Goal: Information Seeking & Learning: Learn about a topic

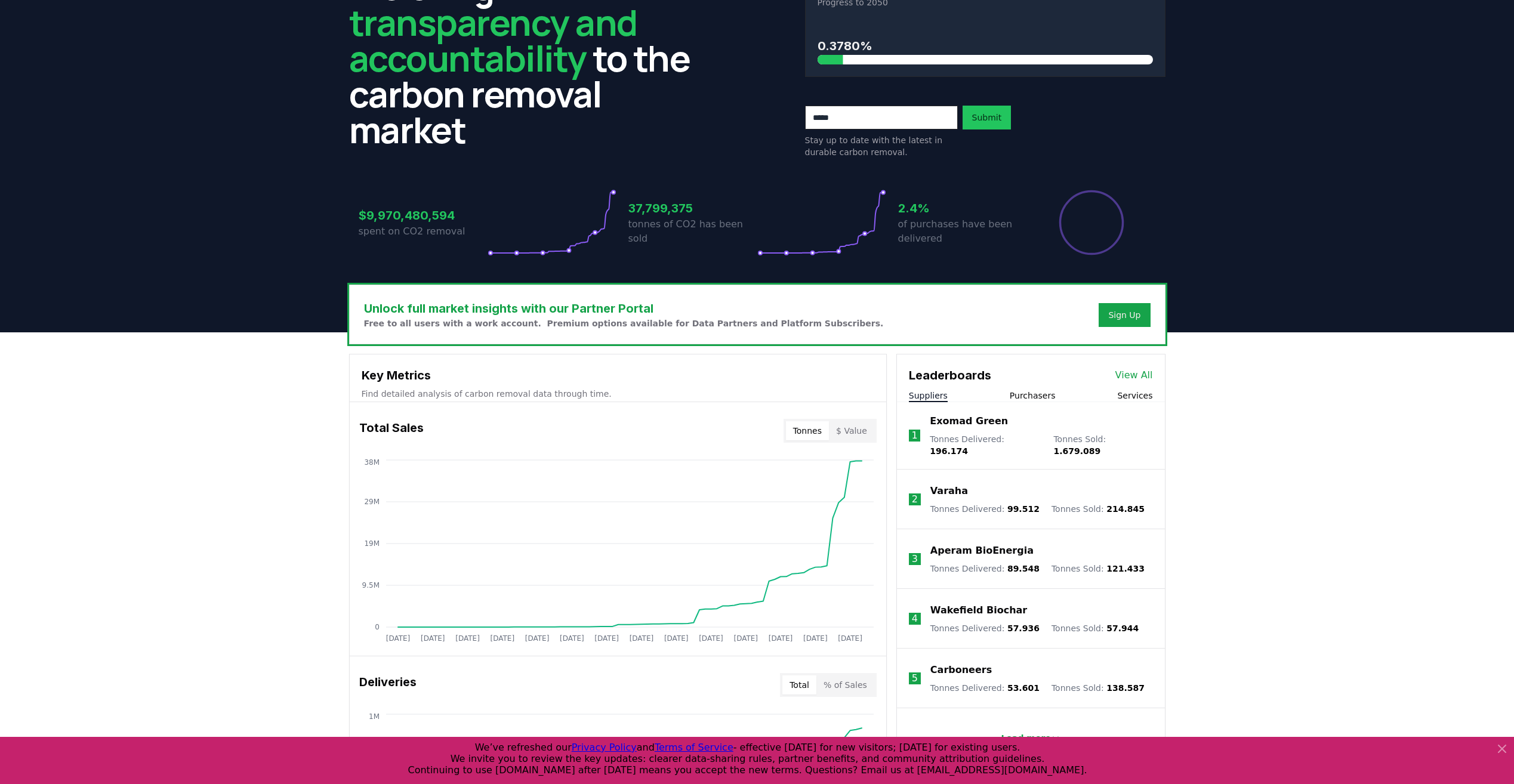
scroll to position [299, 0]
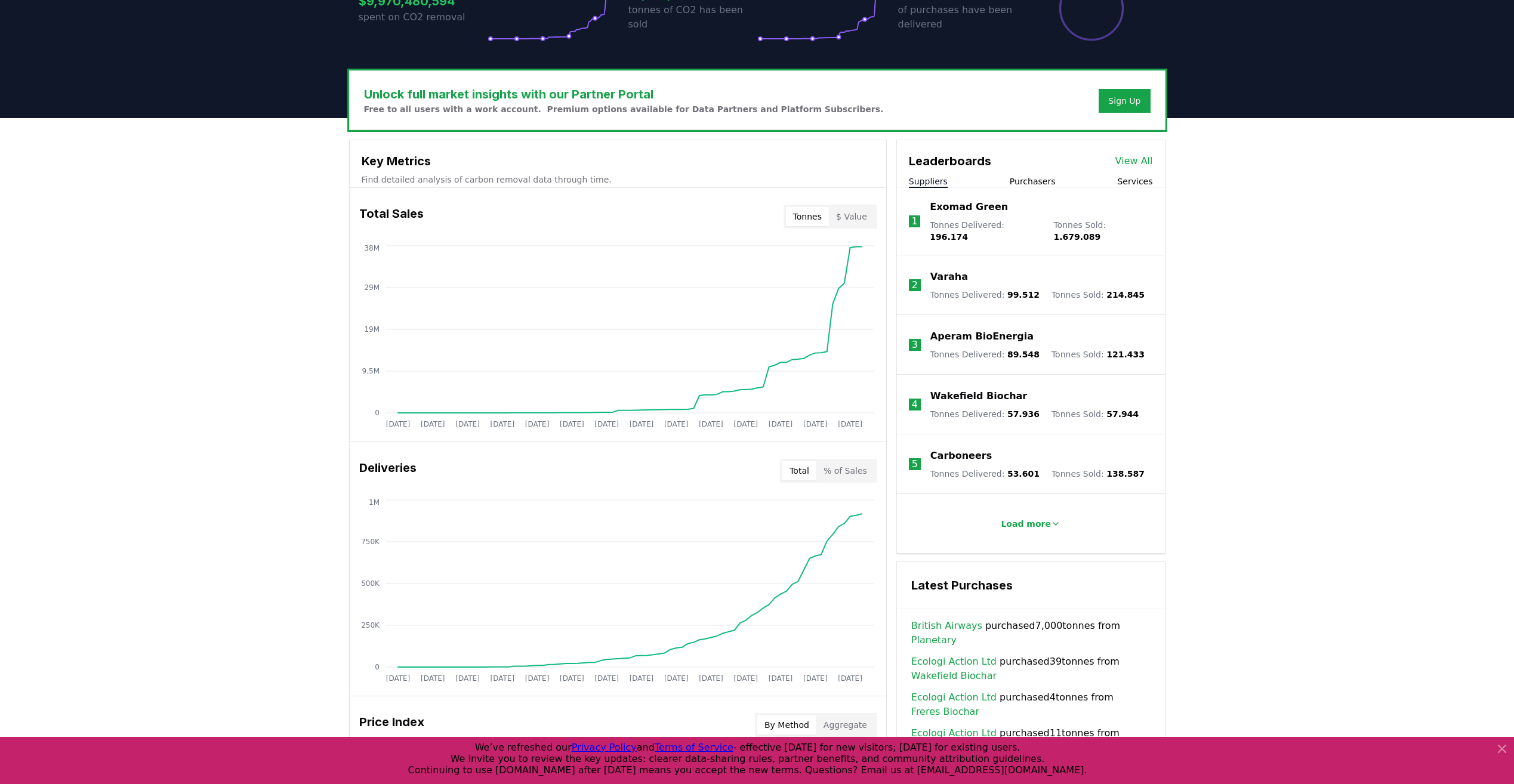
click at [902, 158] on link "View All" at bounding box center [1134, 161] width 37 height 14
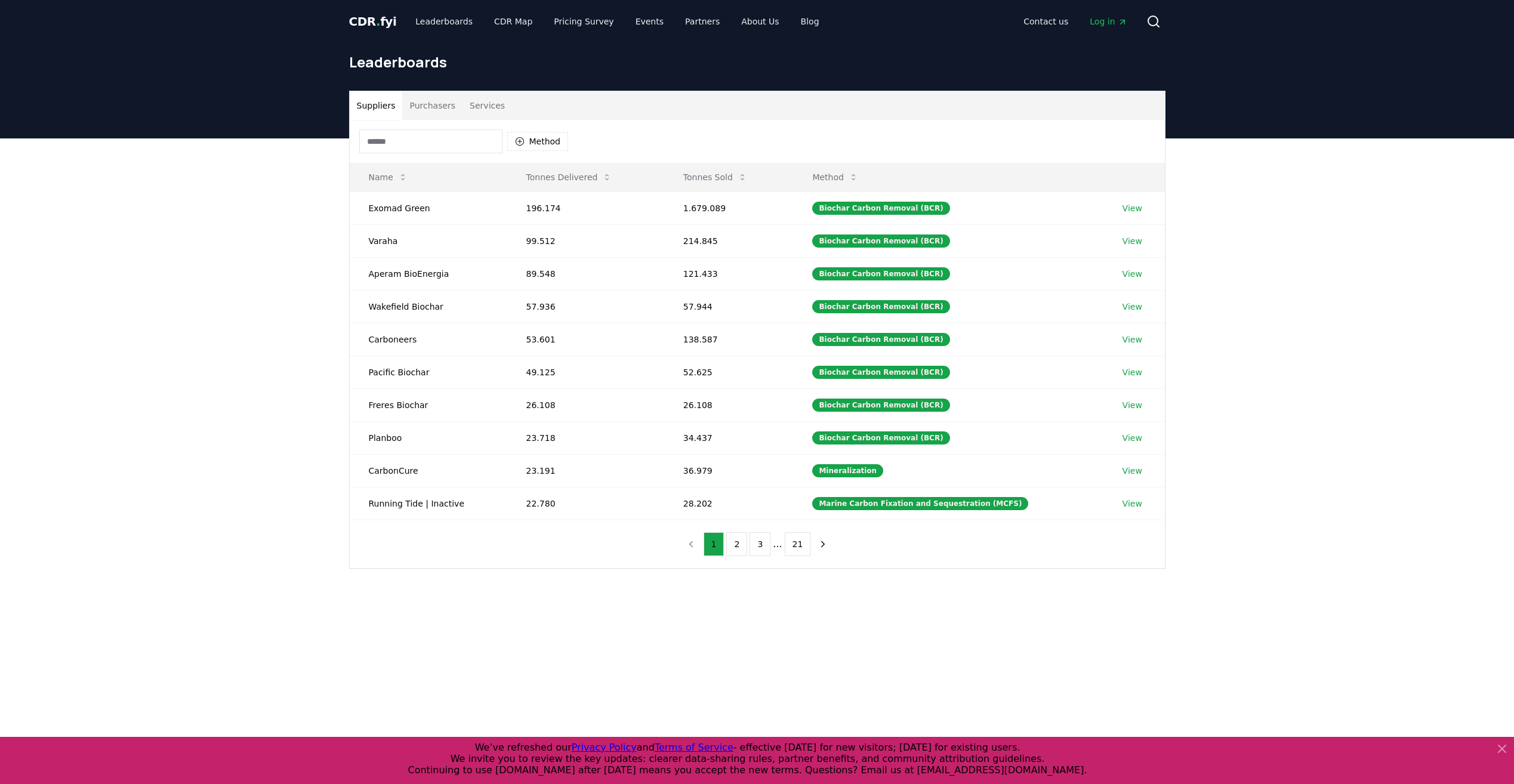
click at [443, 142] on input at bounding box center [431, 141] width 143 height 24
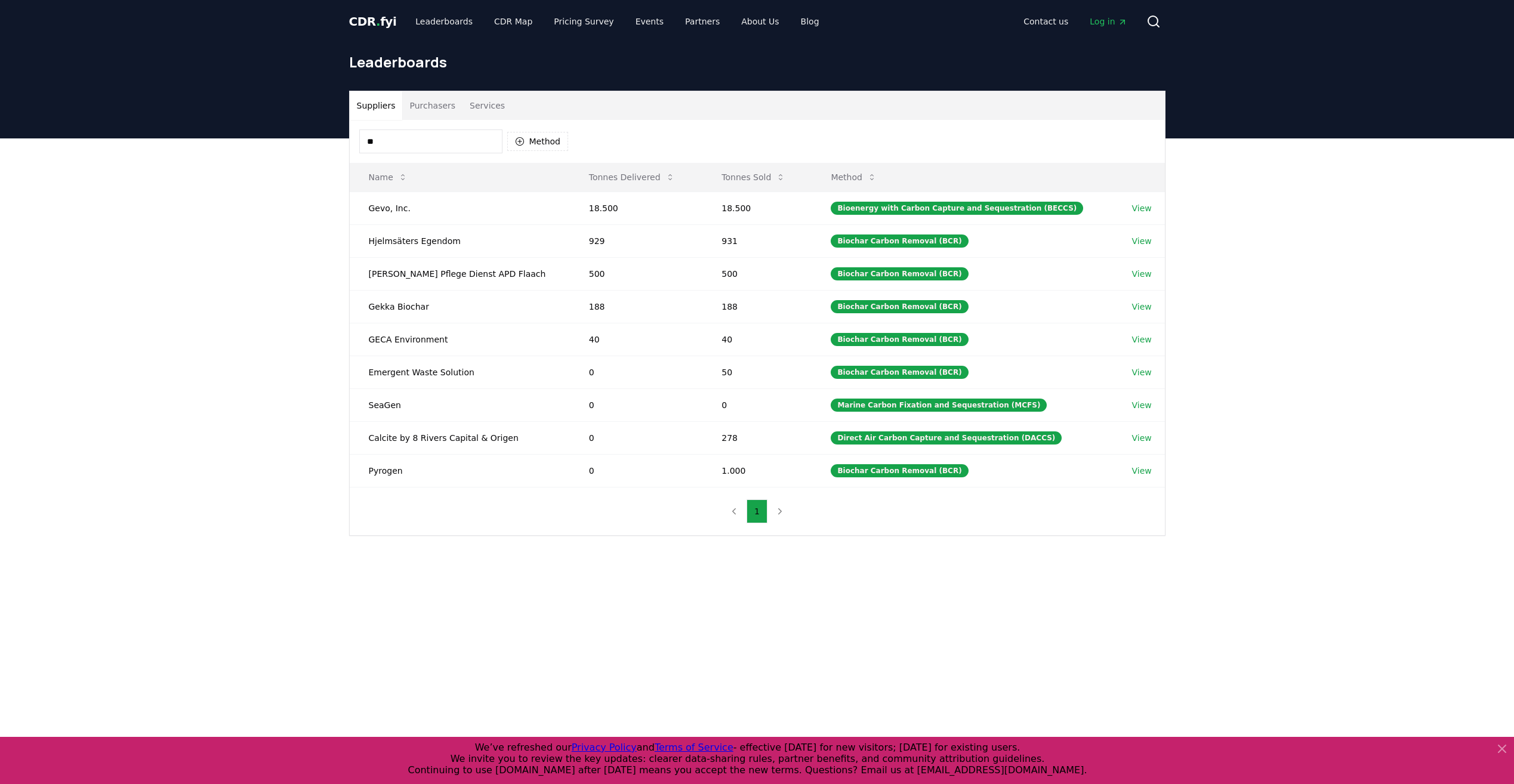
type input "*"
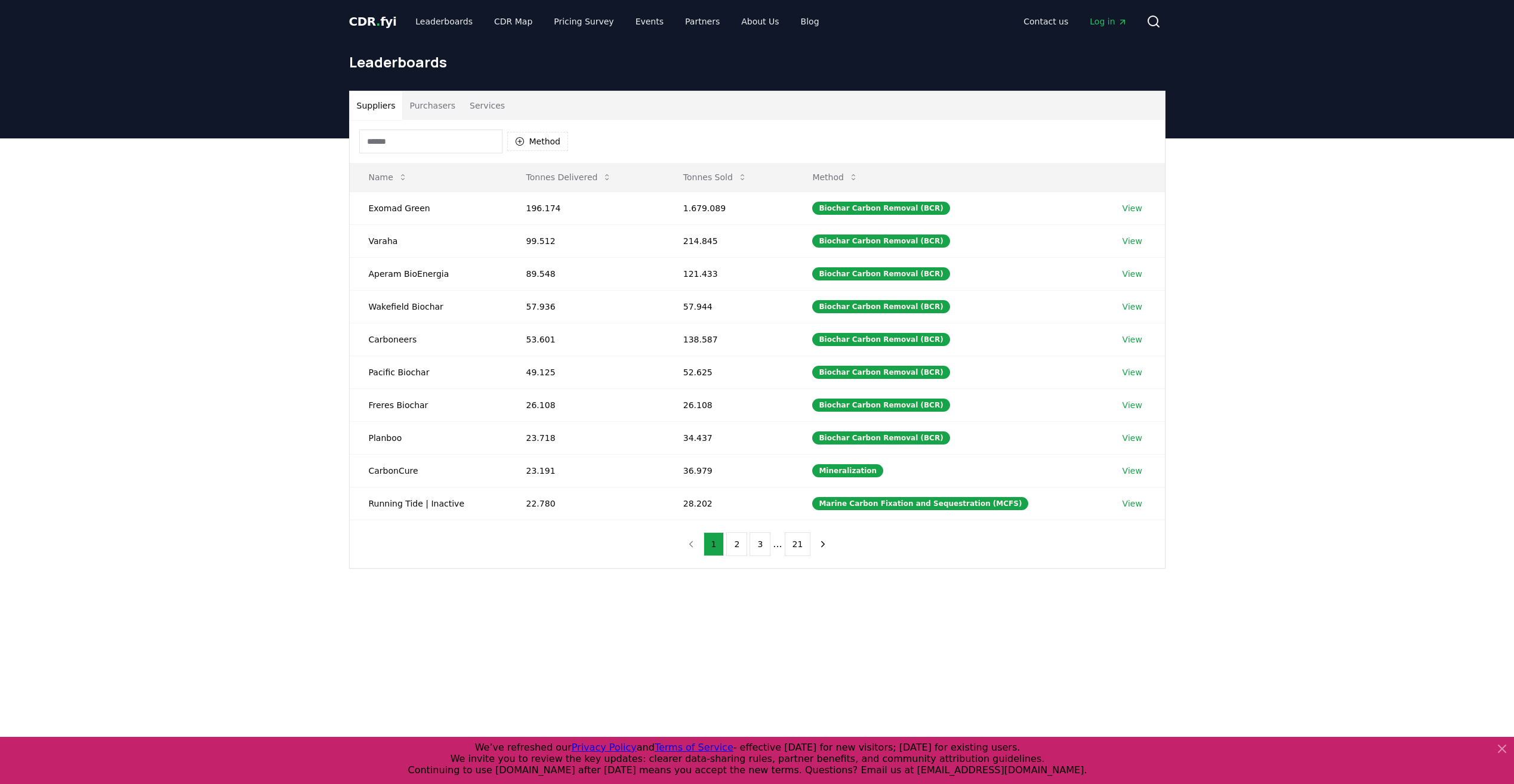
click at [200, 395] on div "Suppliers Purchasers Services Method Name Tonnes Delivered Tonnes Sold Method E…" at bounding box center [757, 377] width 1514 height 478
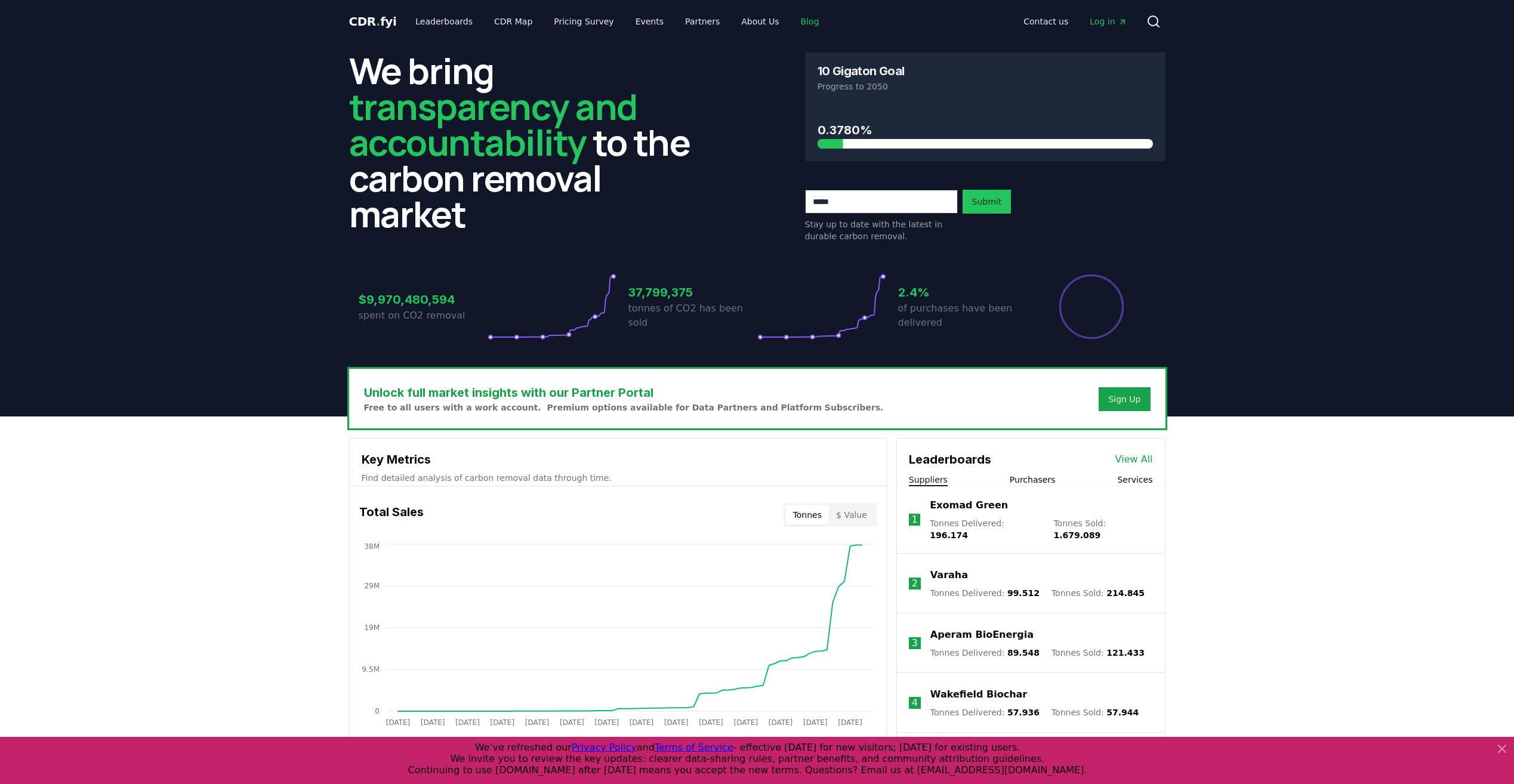
click at [792, 23] on link "Blog" at bounding box center [810, 21] width 37 height 21
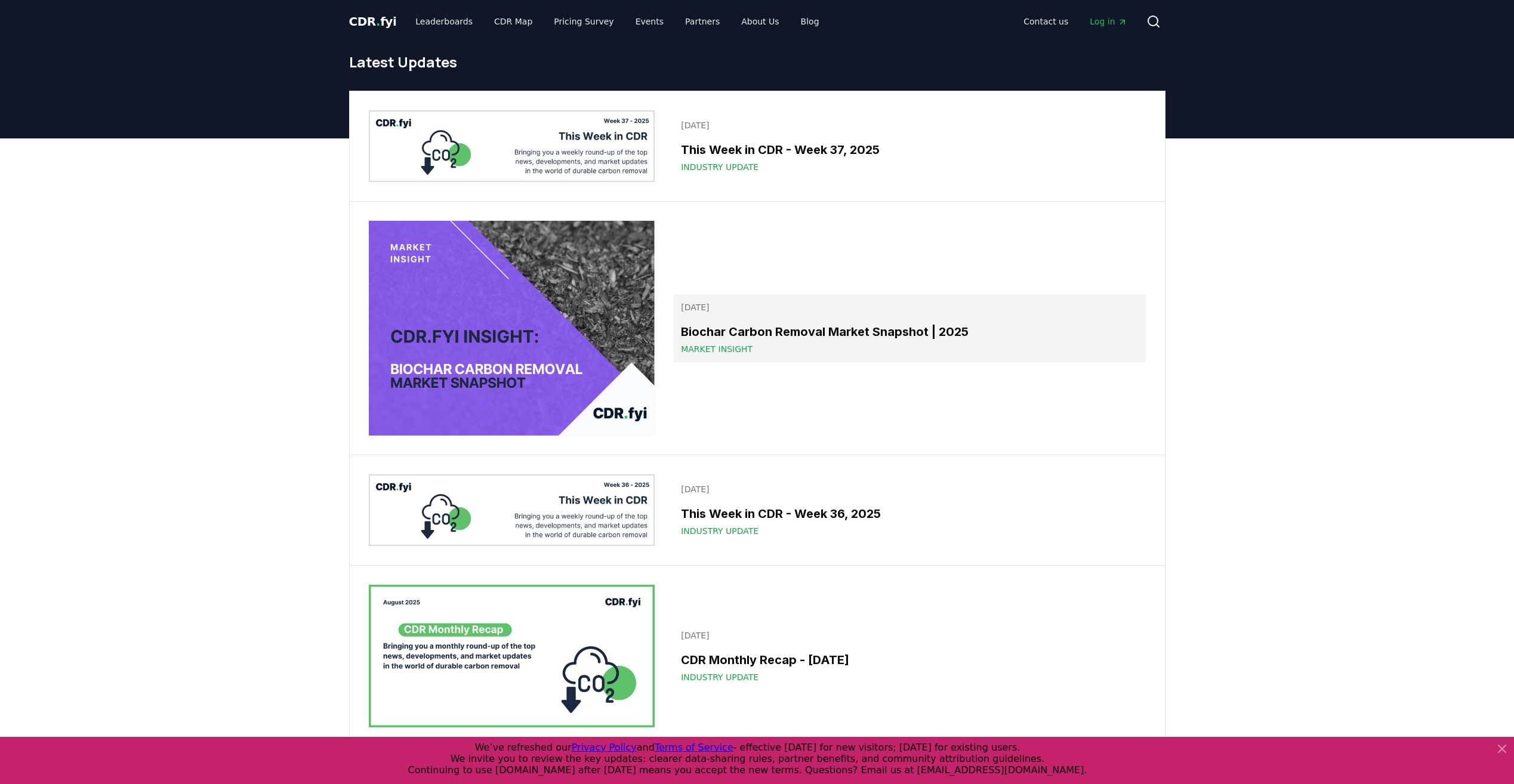
click at [744, 344] on span "Market Insight" at bounding box center [717, 349] width 72 height 12
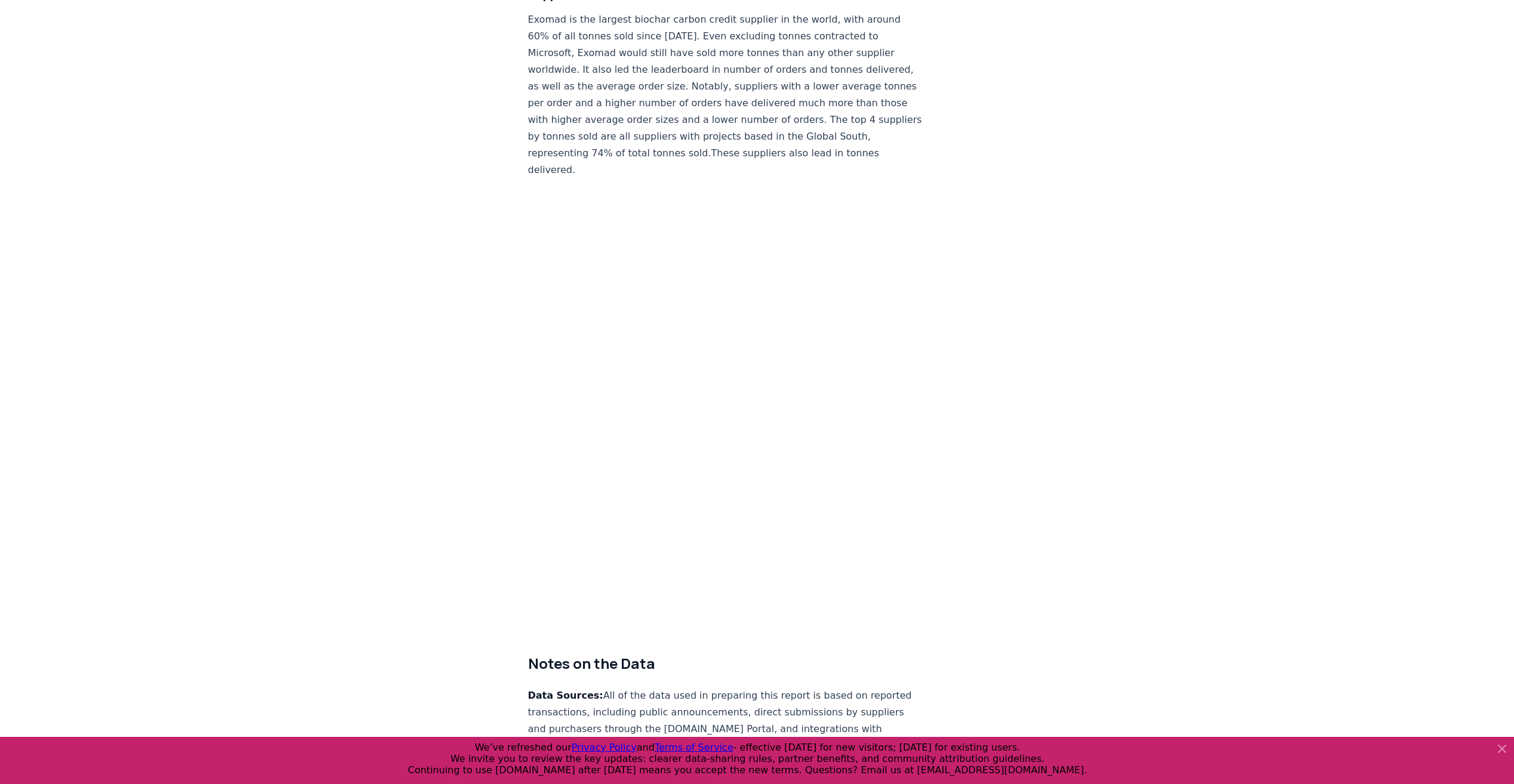
scroll to position [6565, 0]
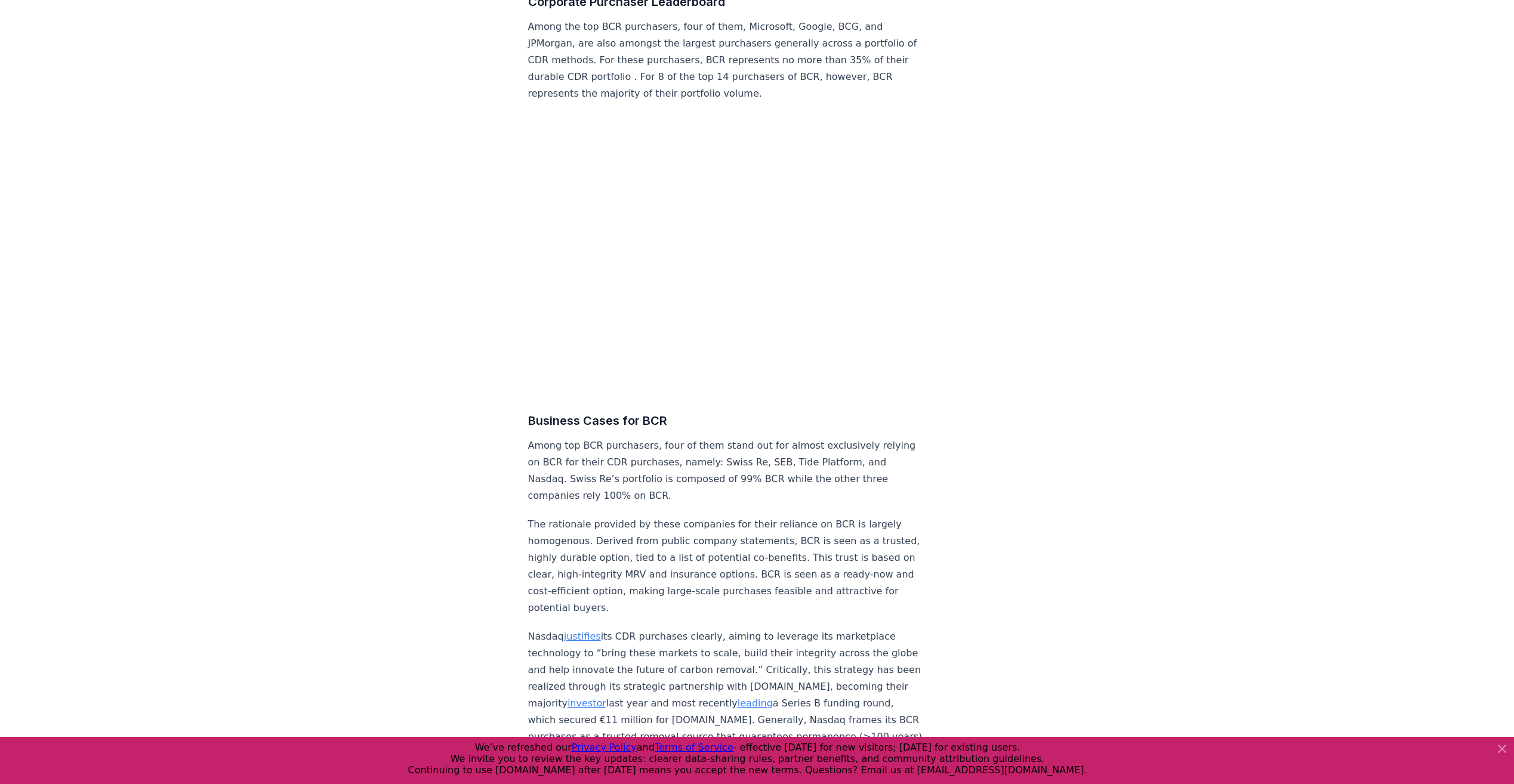
scroll to position [3819, 0]
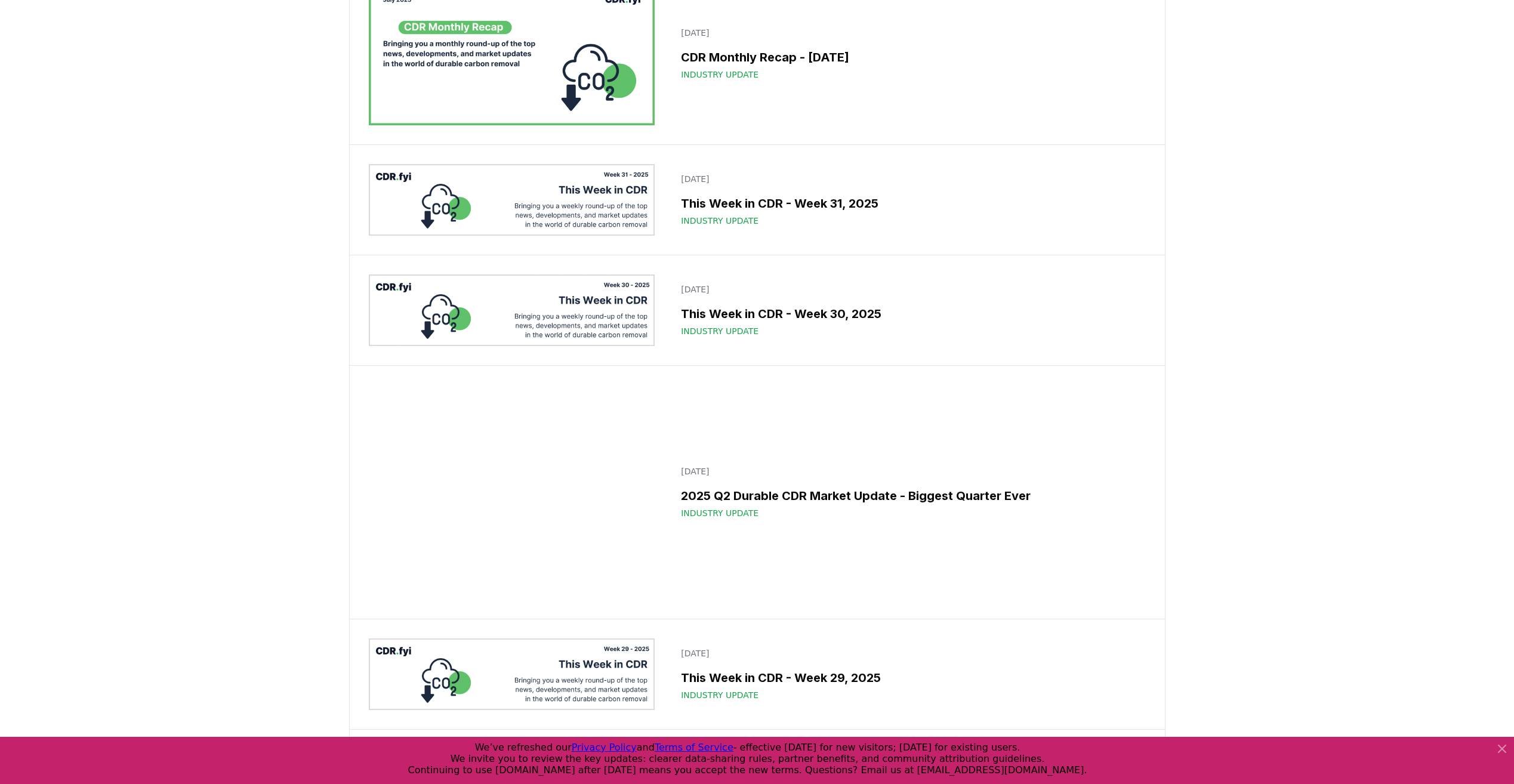
scroll to position [1432, 0]
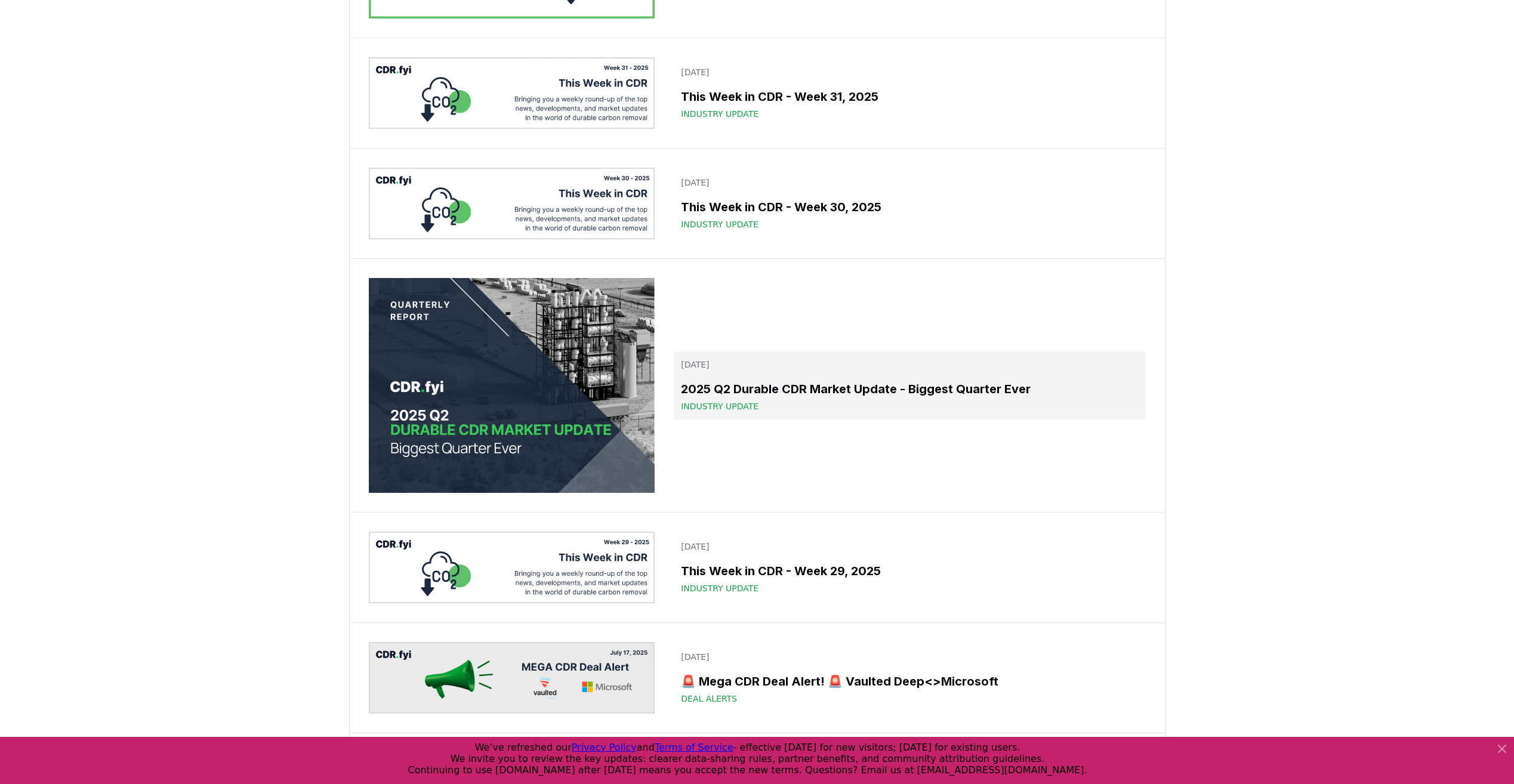
click at [797, 410] on div "2025 Q2 Durable CDR Market Update - Biggest Quarter Ever Industry Update" at bounding box center [910, 396] width 457 height 32
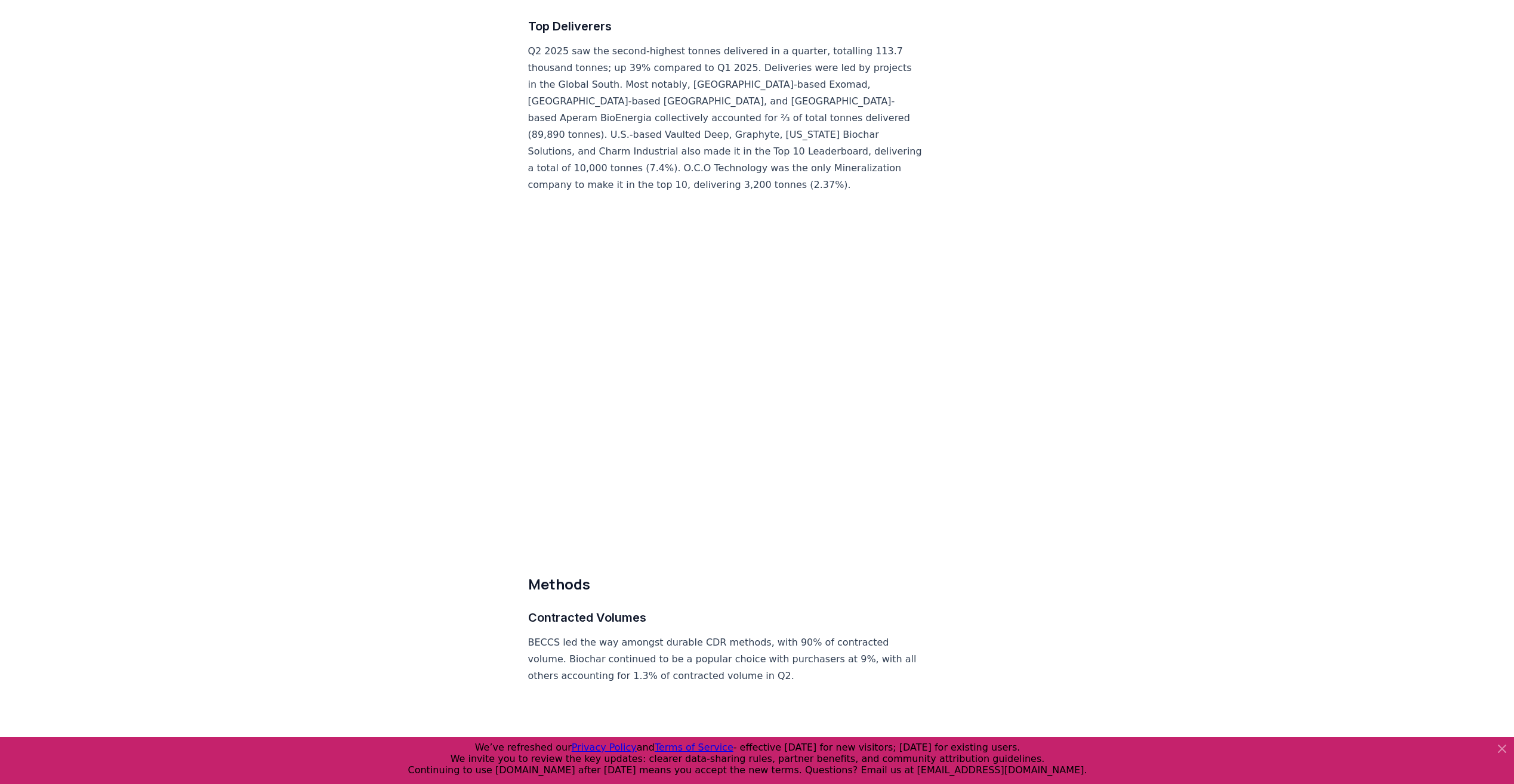
scroll to position [4834, 0]
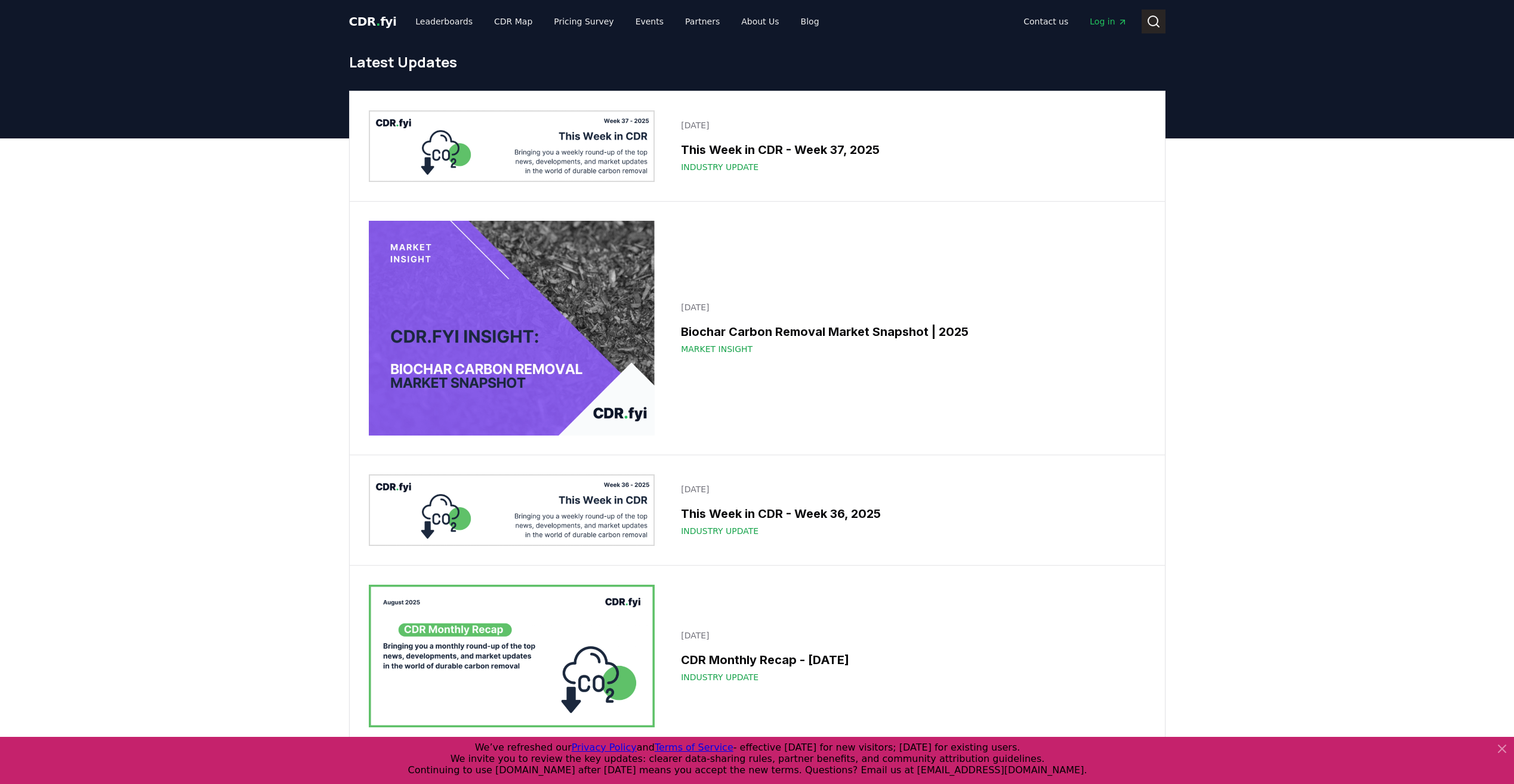
click at [1162, 24] on button "Search" at bounding box center [1153, 21] width 24 height 24
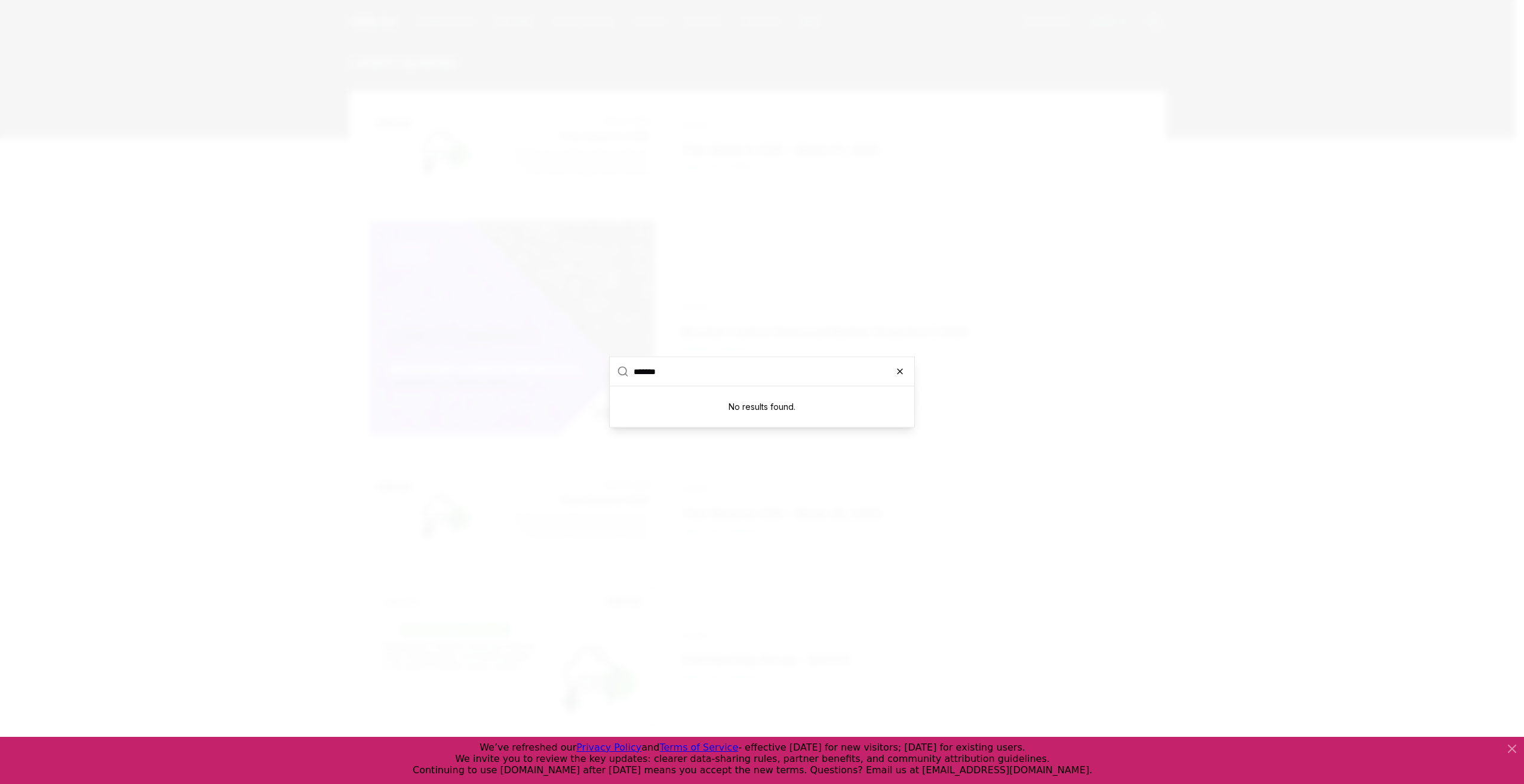
type input "*******"
click at [901, 376] on icon "button" at bounding box center [900, 372] width 10 height 10
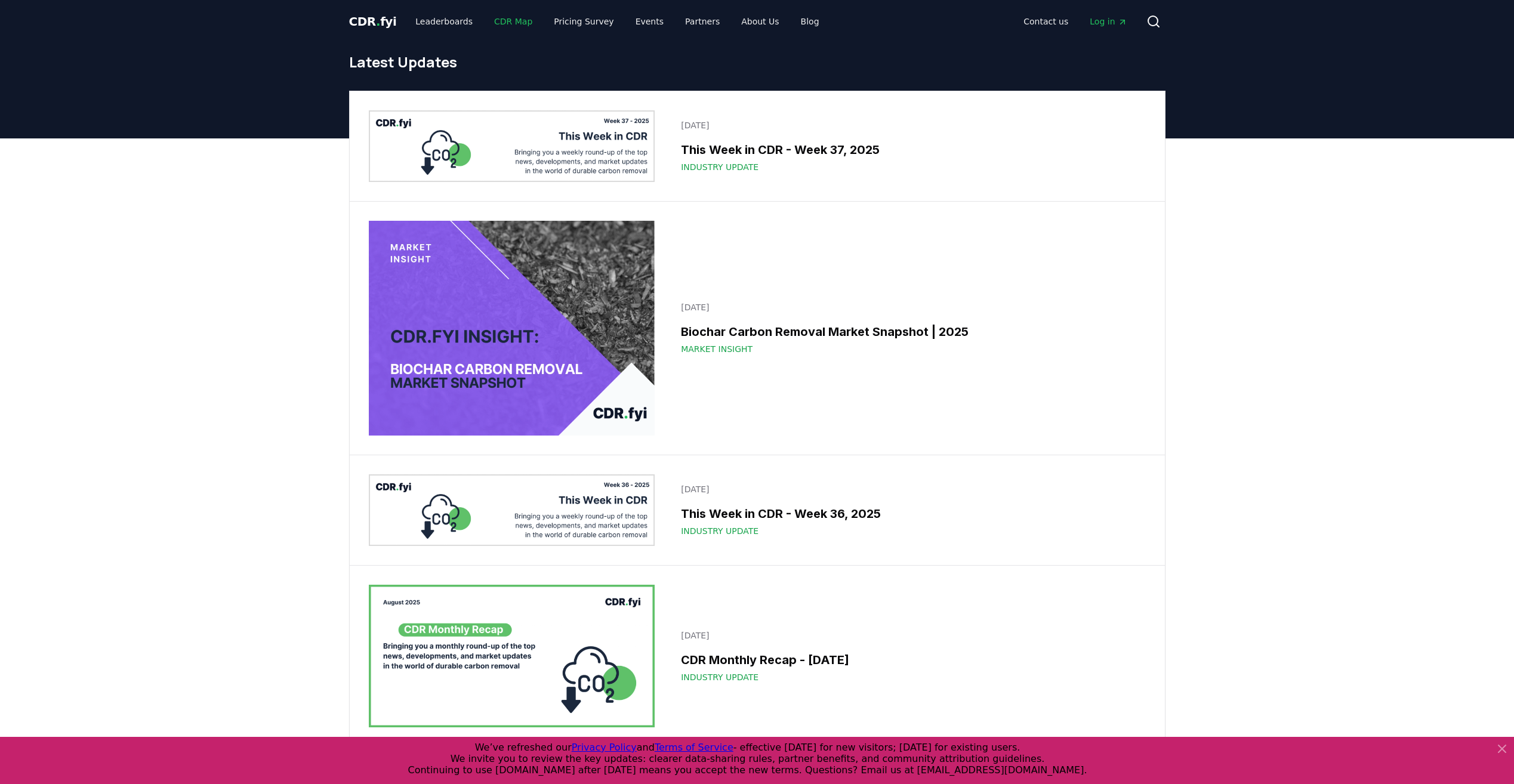
click at [502, 24] on link "CDR Map" at bounding box center [513, 21] width 57 height 21
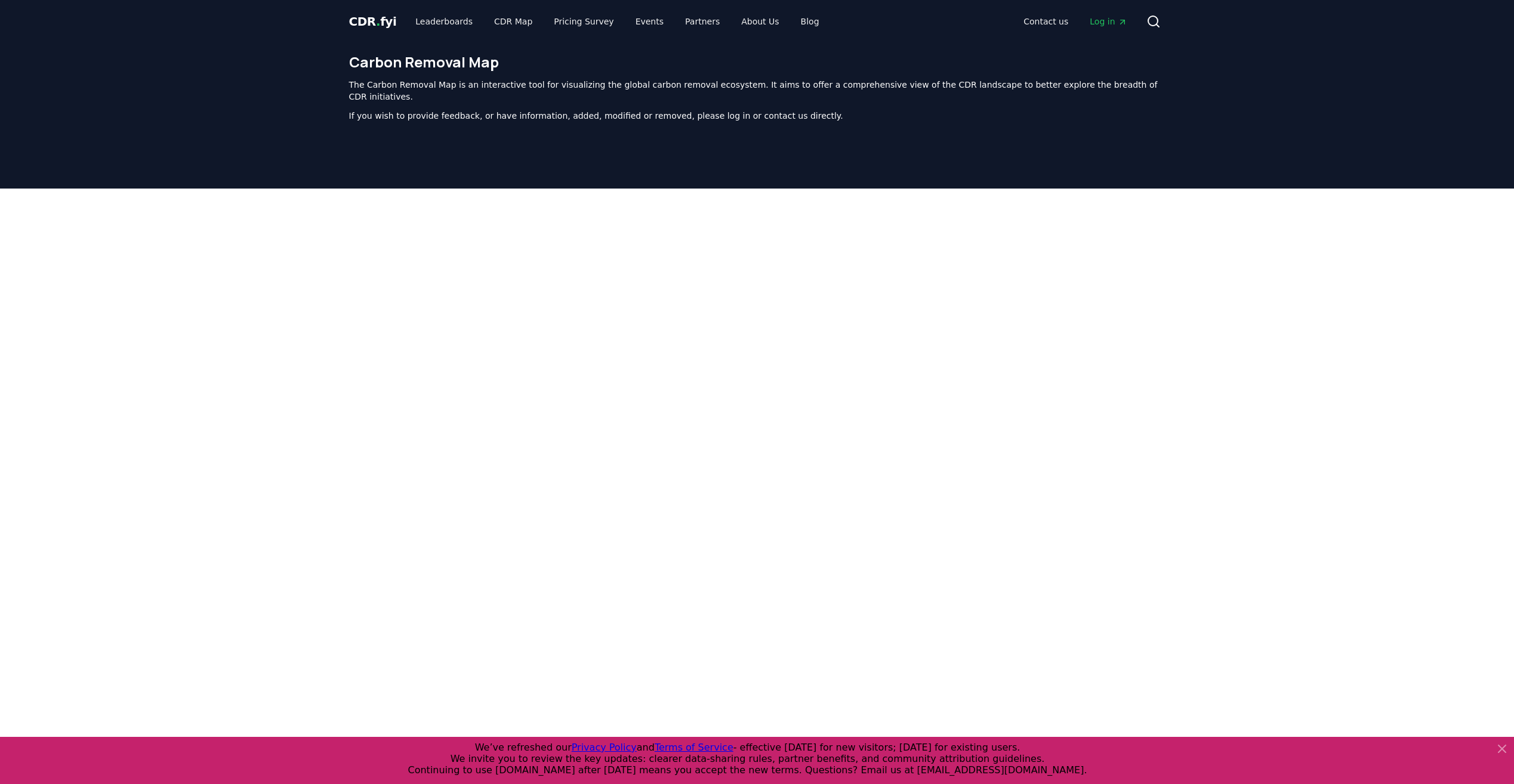
click at [125, 469] on div at bounding box center [757, 487] width 1514 height 597
click at [487, 21] on link "CDR Map" at bounding box center [513, 21] width 57 height 21
click at [1205, 297] on div at bounding box center [757, 487] width 1514 height 597
click at [366, 22] on span "CDR . fyi" at bounding box center [373, 21] width 48 height 14
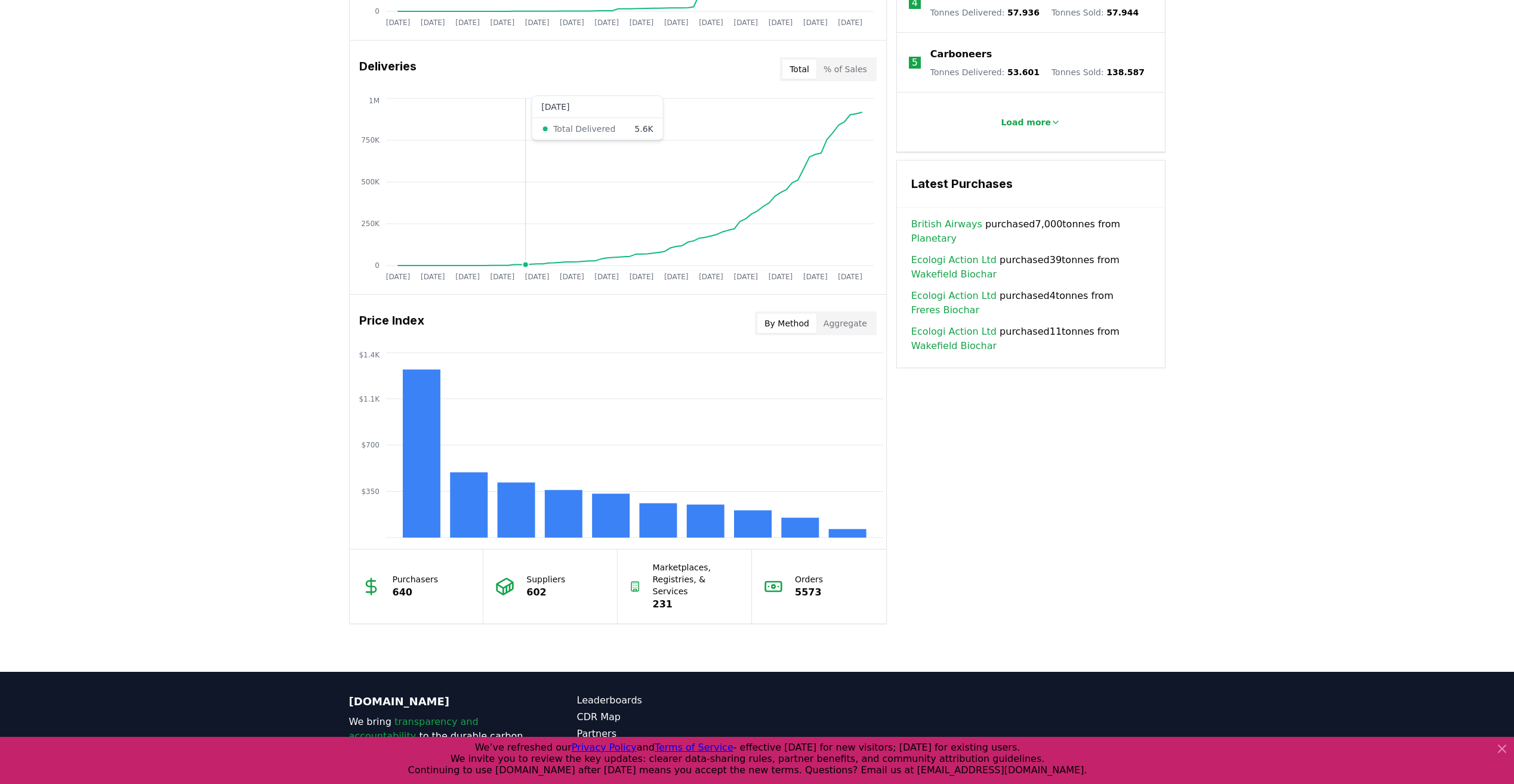
scroll to position [766, 0]
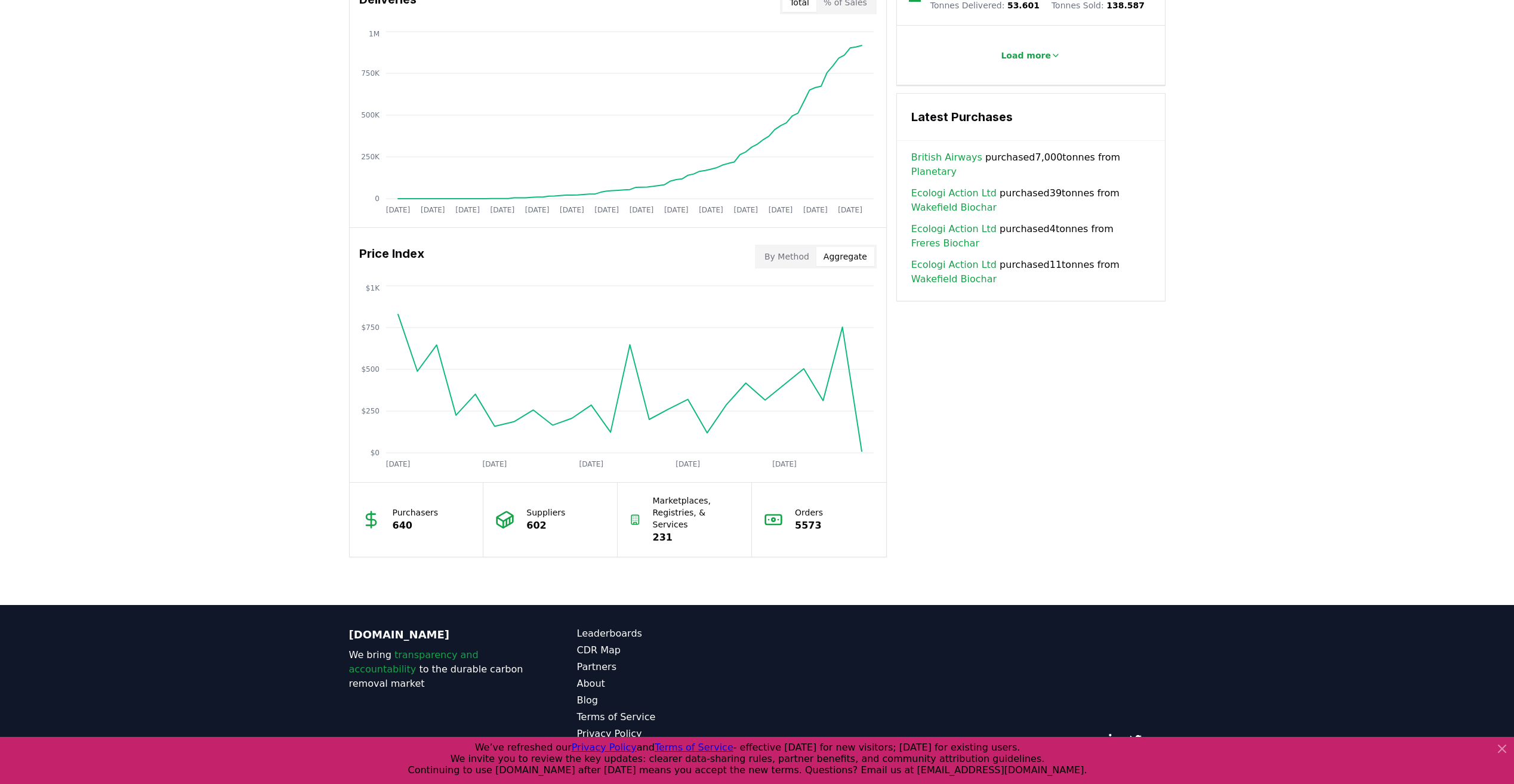
click at [848, 260] on button "Aggregate" at bounding box center [845, 256] width 58 height 19
click at [799, 258] on button "By Method" at bounding box center [787, 256] width 59 height 19
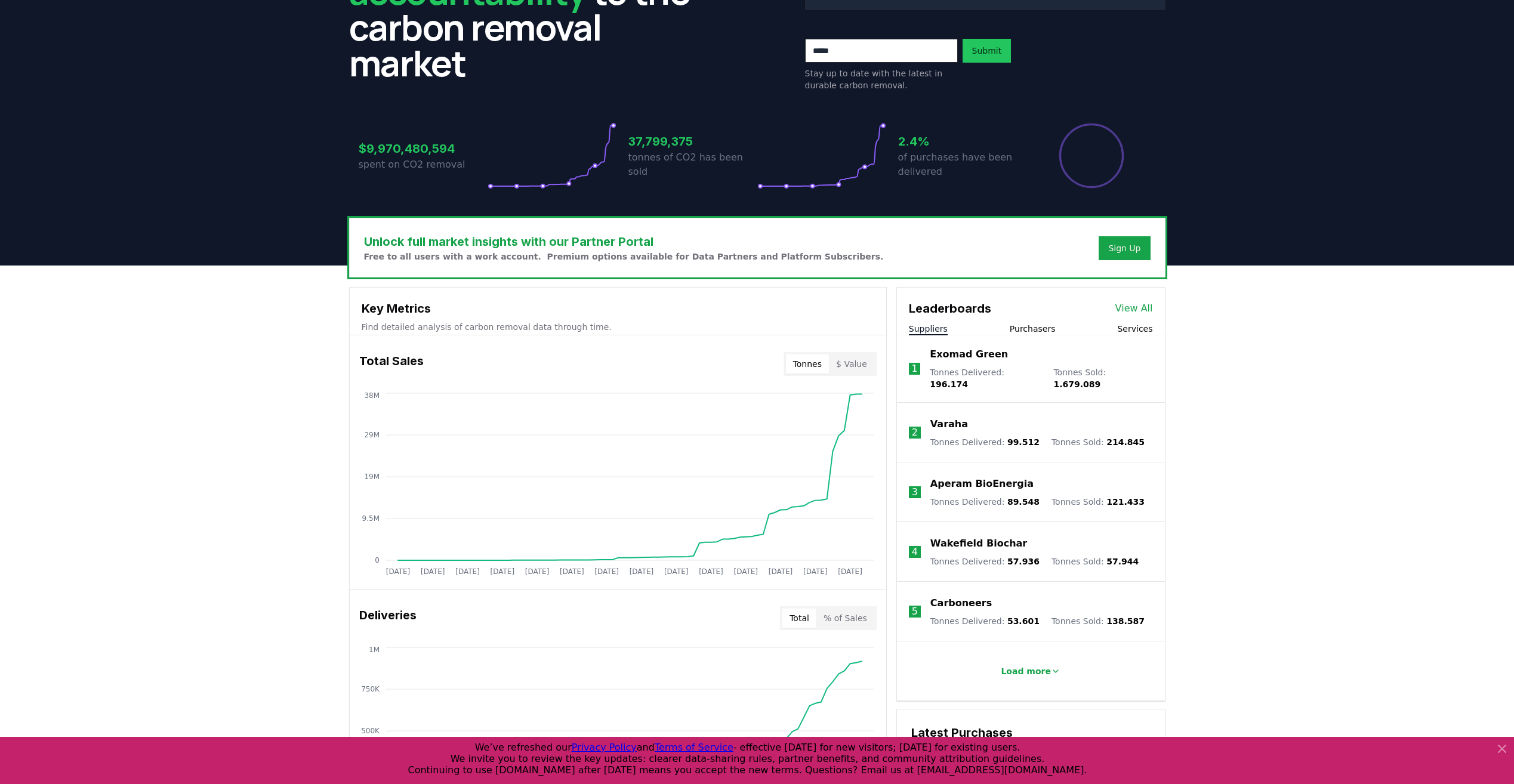
scroll to position [0, 0]
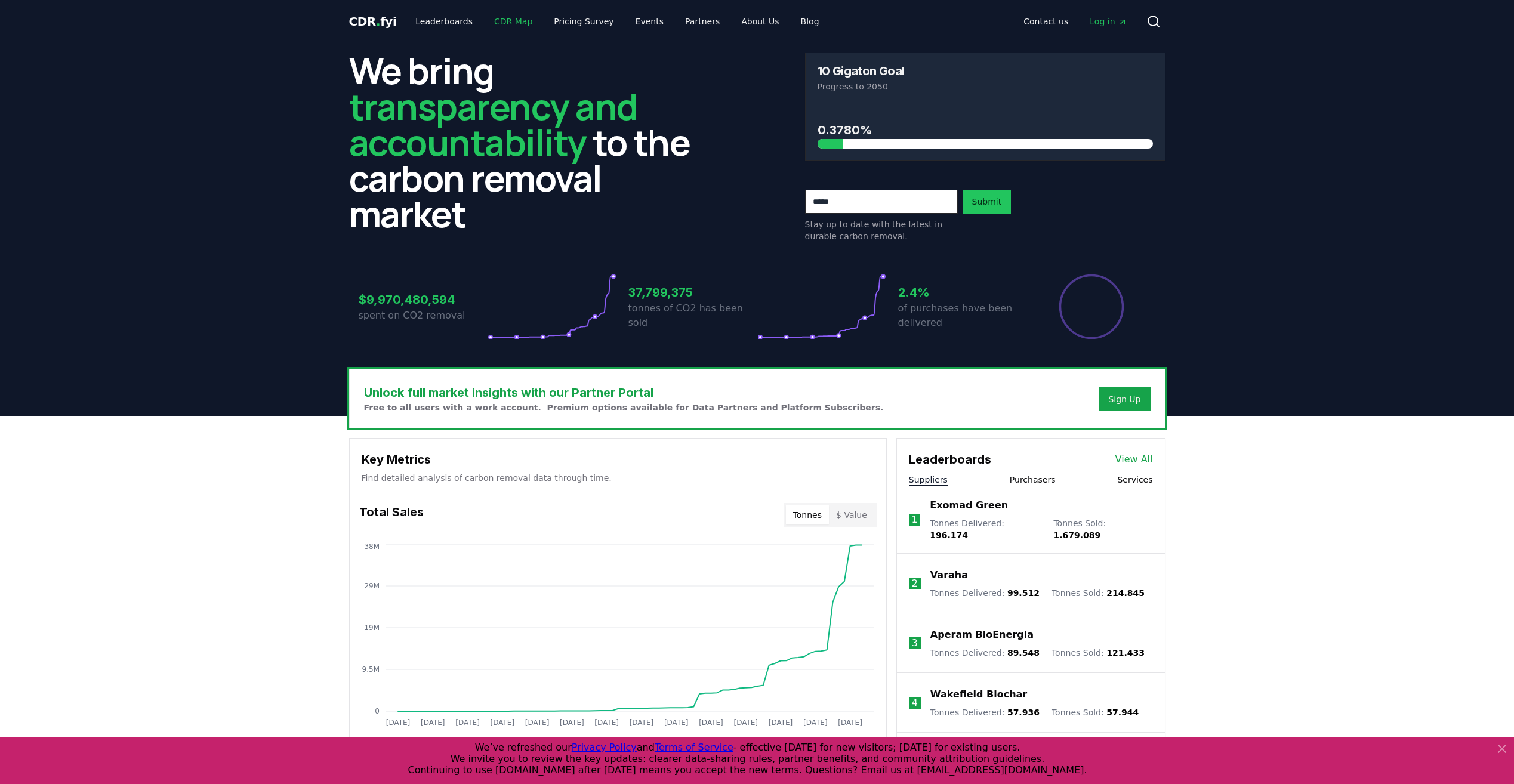
click at [485, 26] on link "CDR Map" at bounding box center [513, 21] width 57 height 21
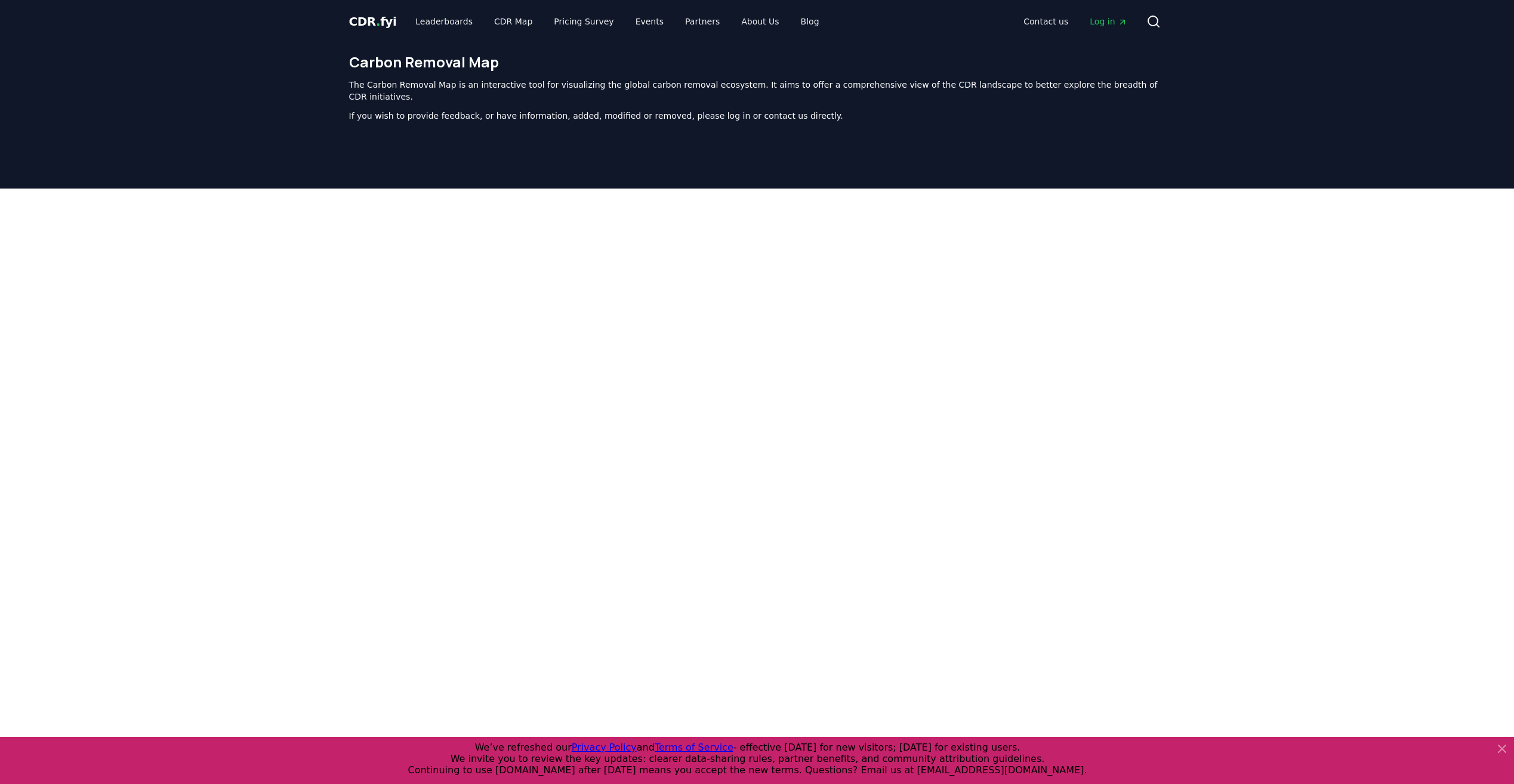
click at [1381, 571] on div at bounding box center [757, 487] width 1514 height 597
click at [1260, 293] on div at bounding box center [757, 487] width 1514 height 597
click at [1505, 747] on icon at bounding box center [1502, 748] width 7 height 7
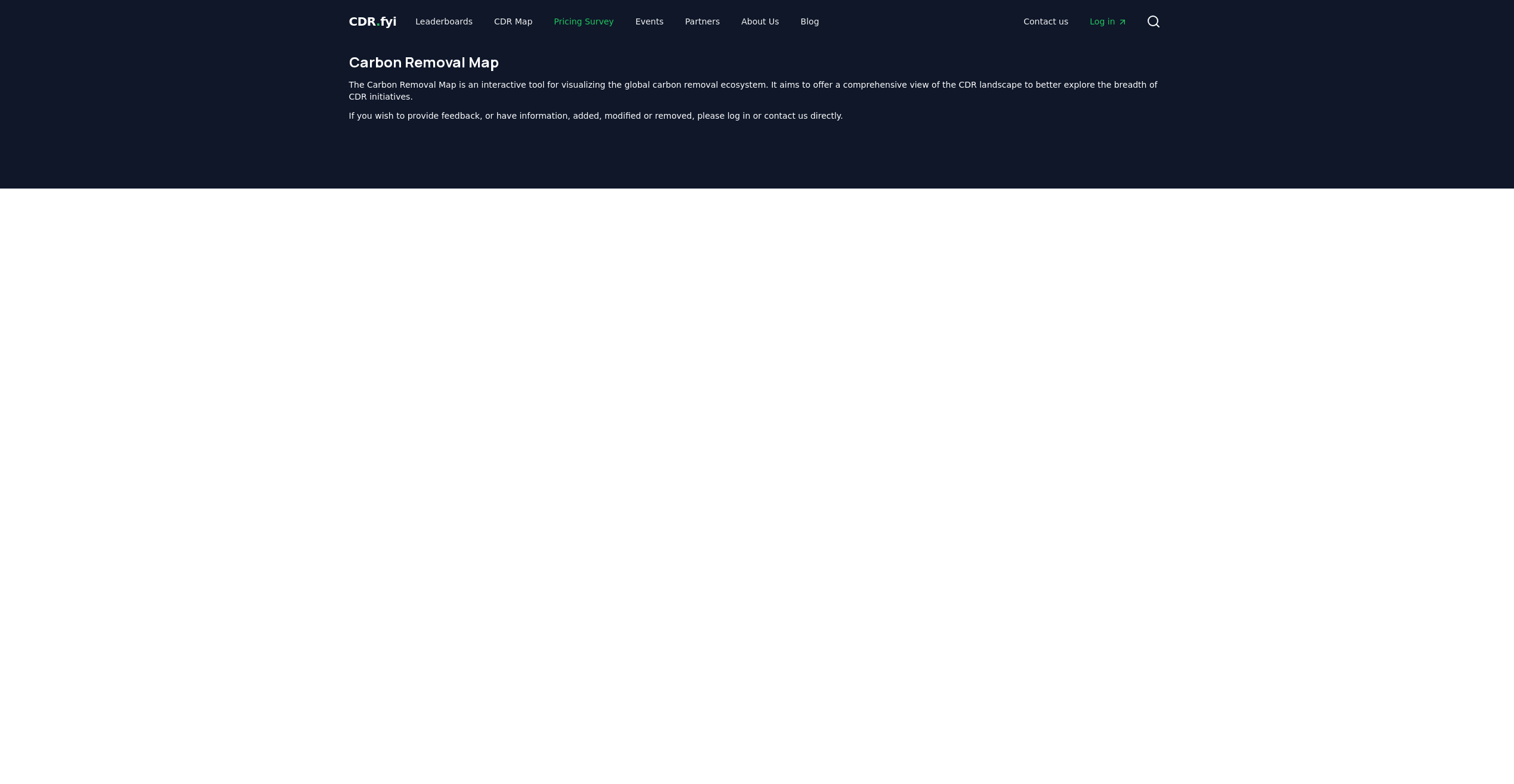
click at [561, 25] on link "Pricing Survey" at bounding box center [583, 21] width 78 height 21
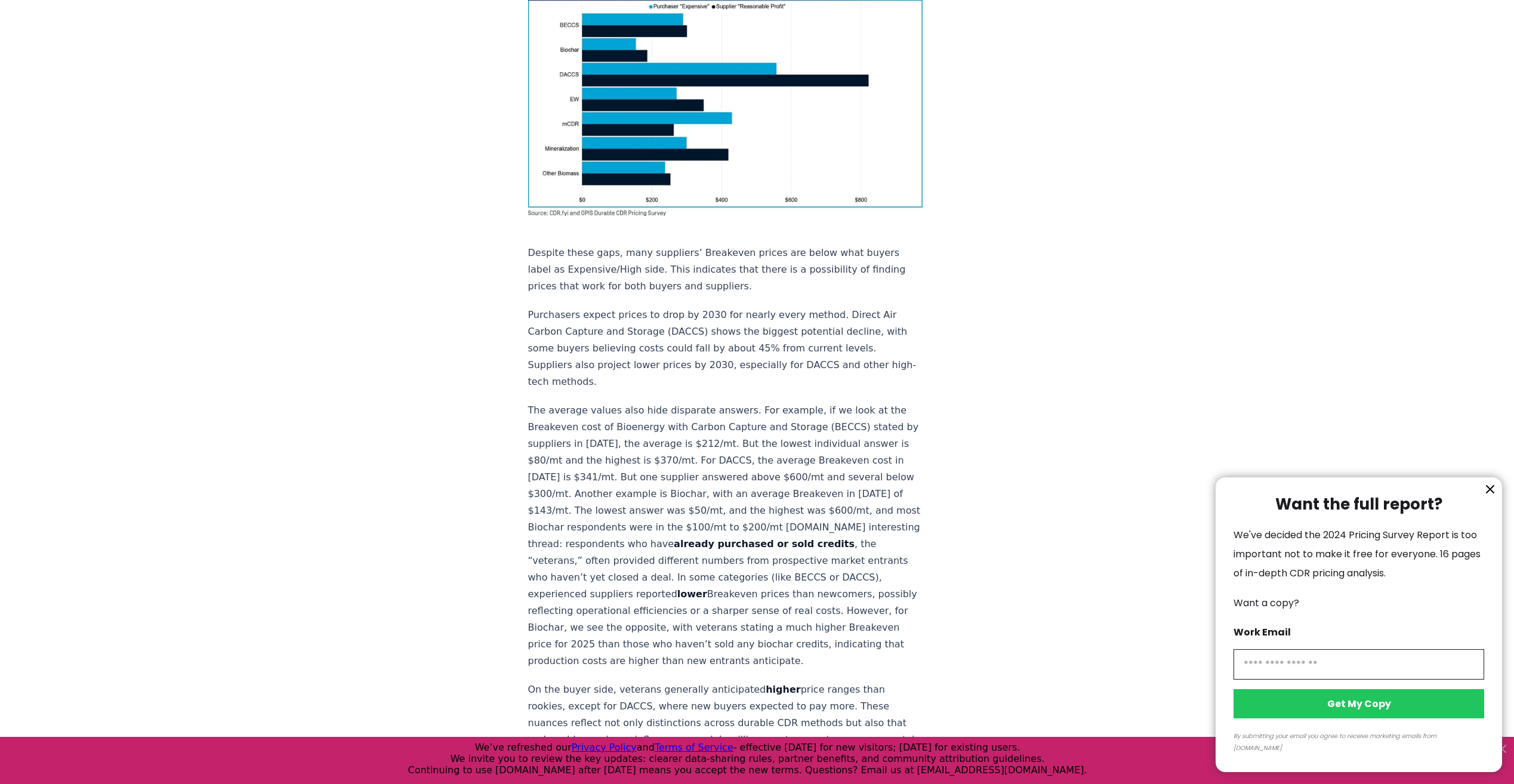
scroll to position [409, 0]
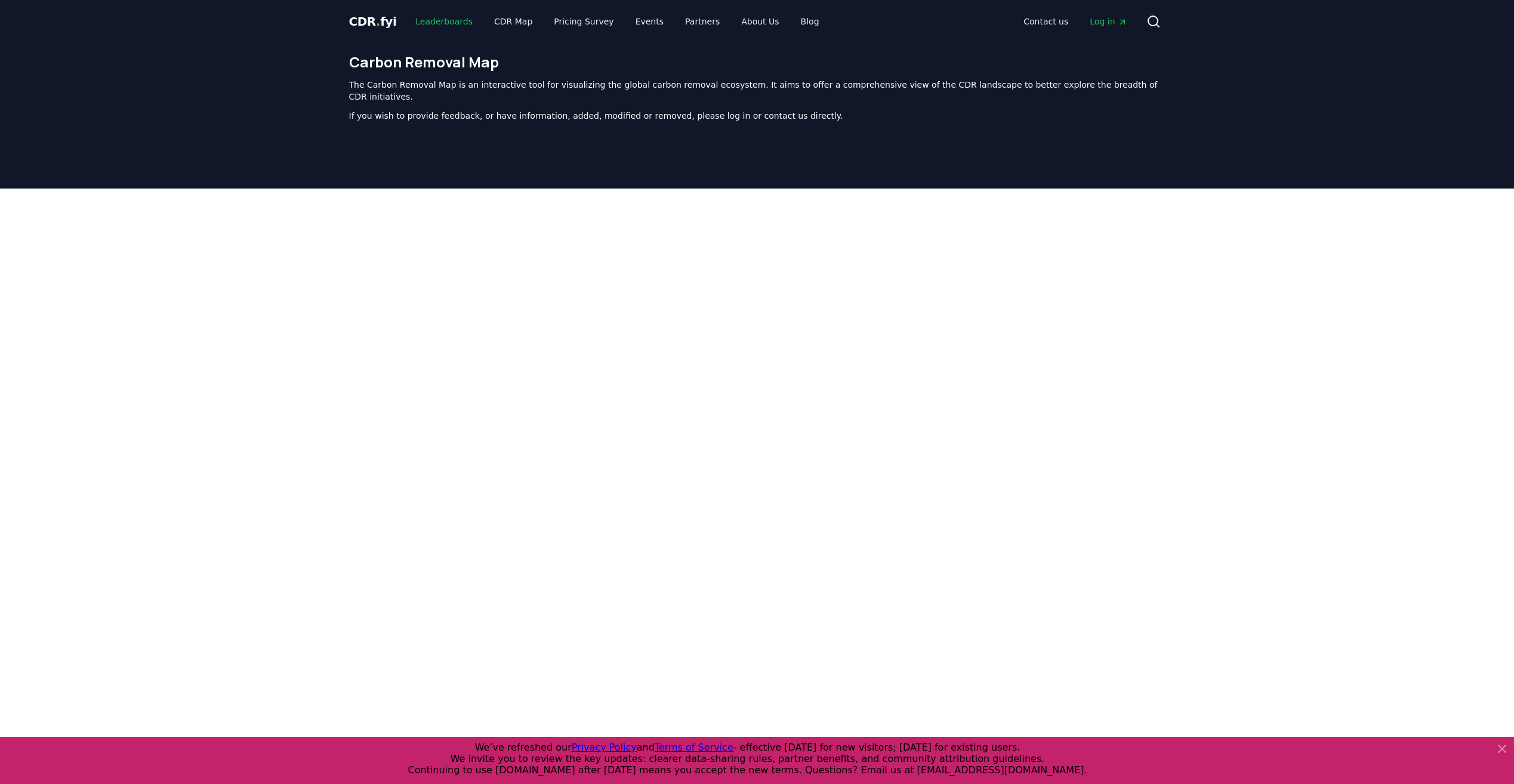
click at [428, 22] on link "Leaderboards" at bounding box center [444, 21] width 76 height 21
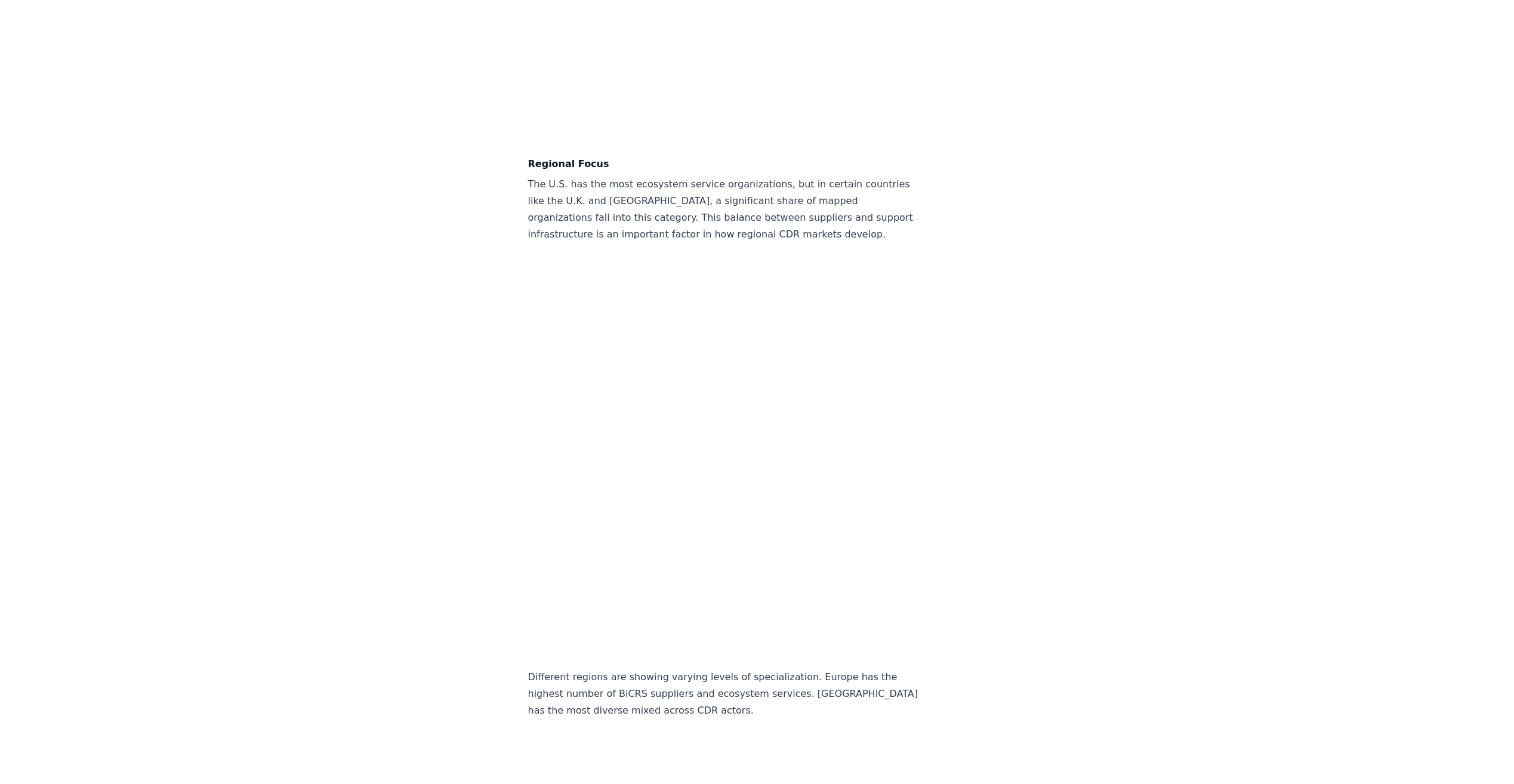
scroll to position [2795, 0]
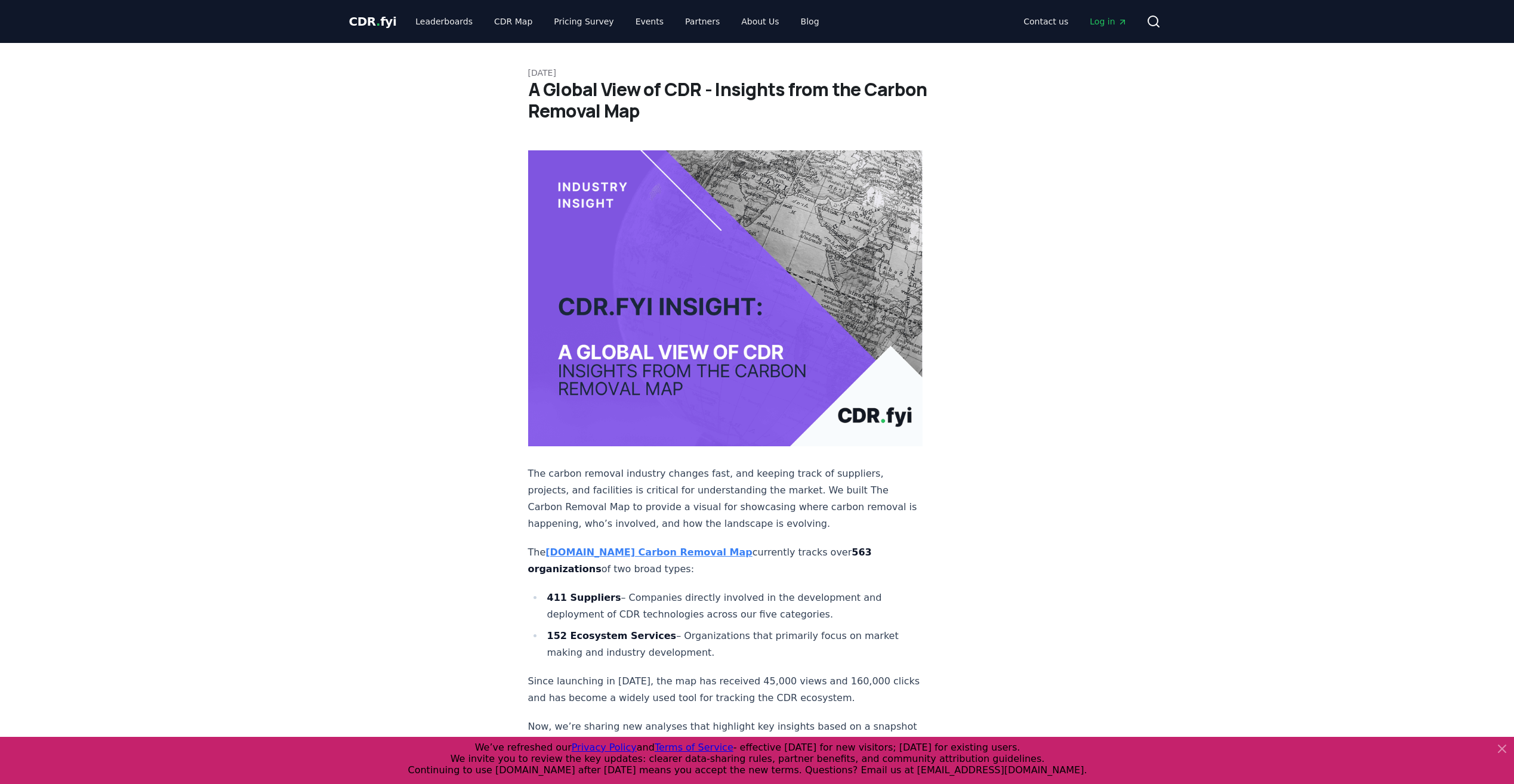
click at [361, 21] on span "CDR . fyi" at bounding box center [373, 21] width 48 height 14
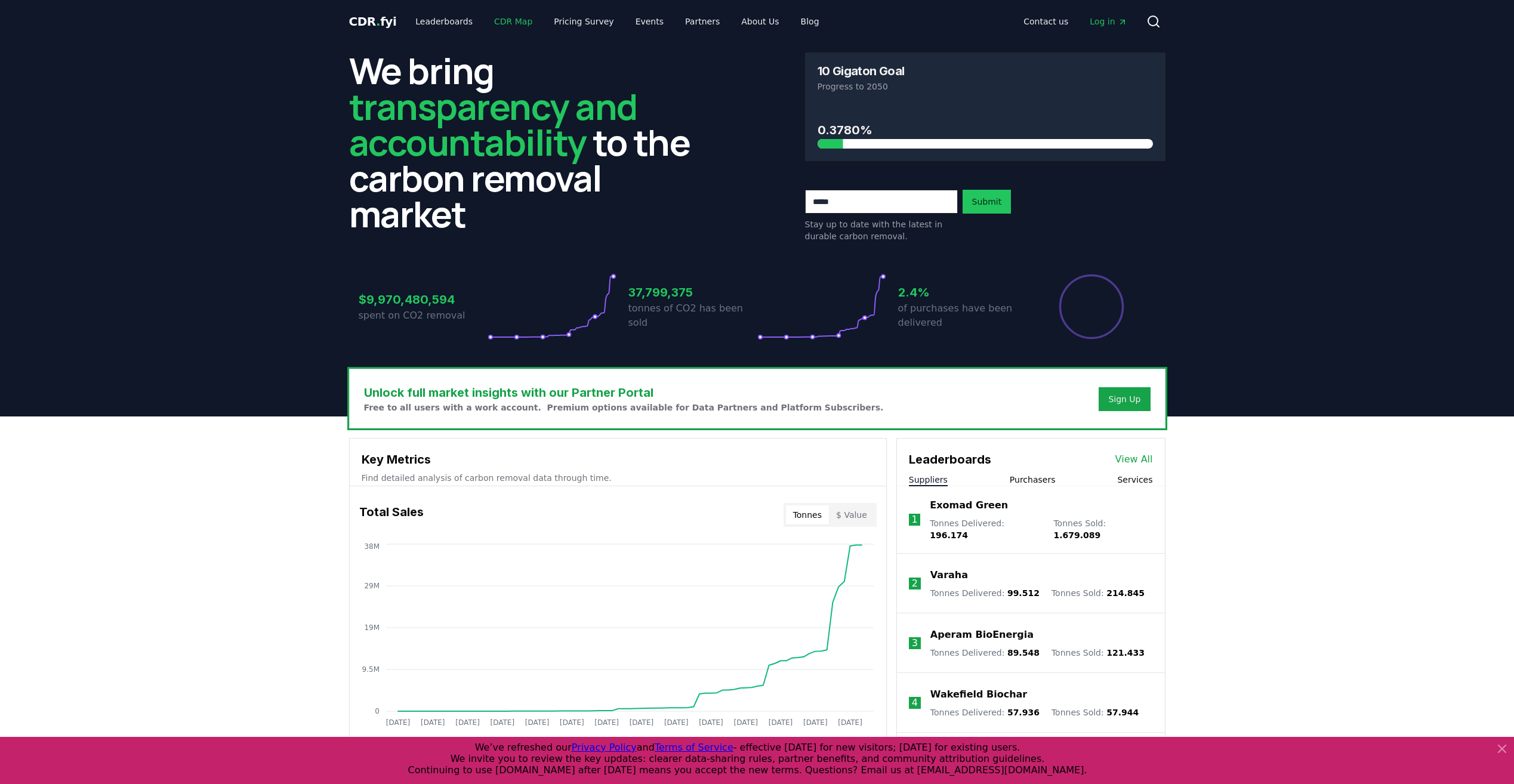
click at [520, 26] on link "CDR Map" at bounding box center [513, 21] width 57 height 21
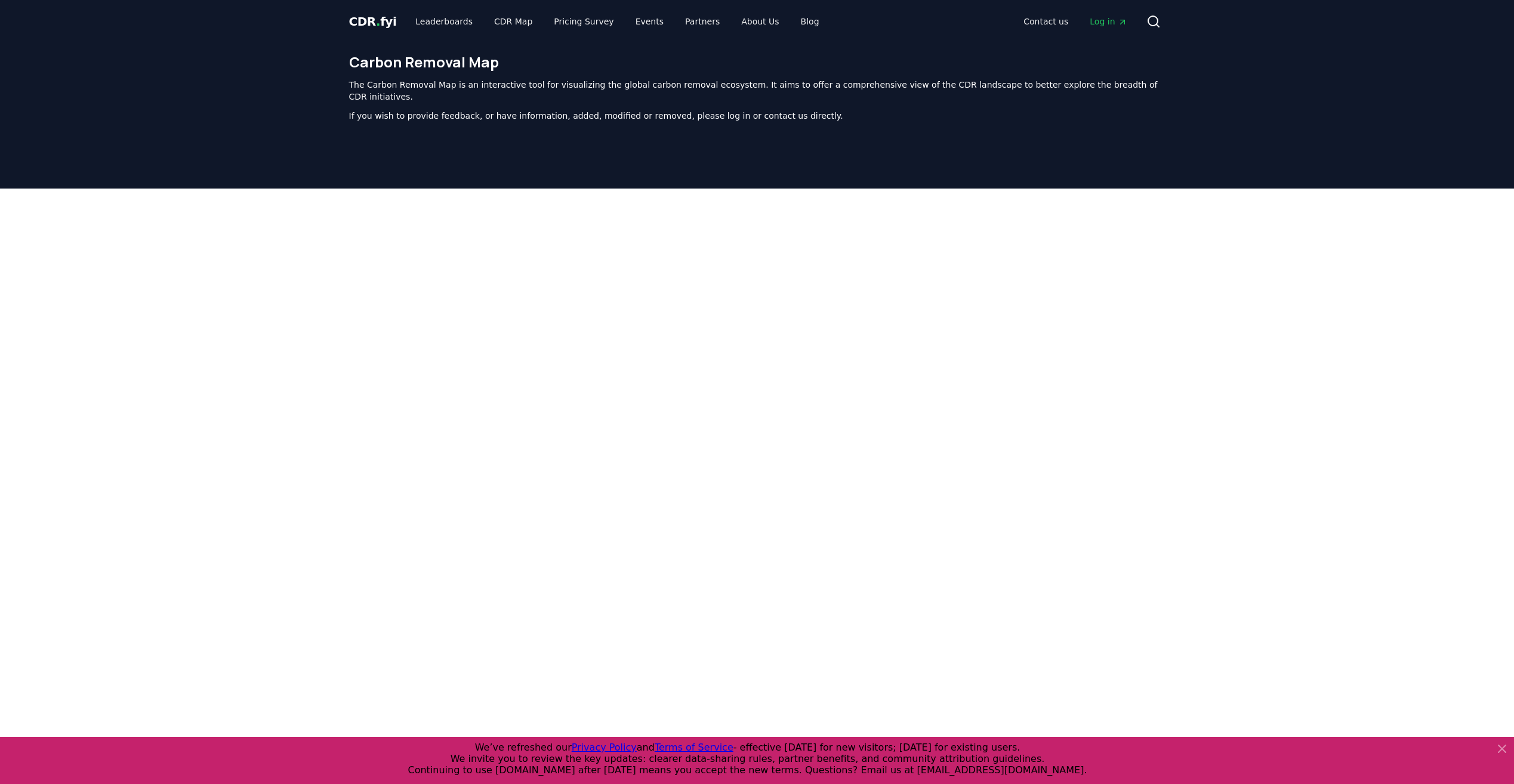
click at [1504, 750] on icon at bounding box center [1502, 748] width 7 height 7
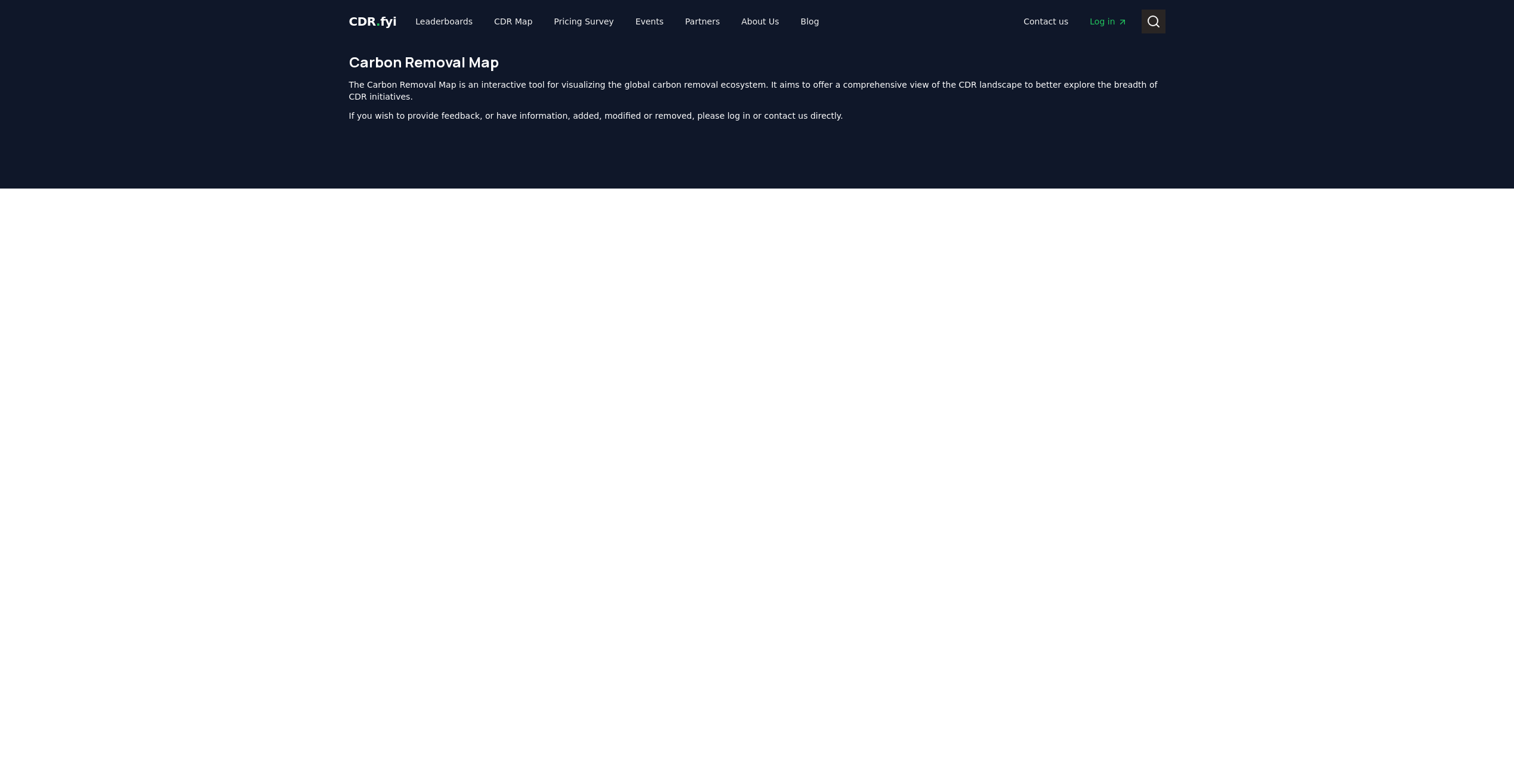
click at [1160, 20] on button "Search" at bounding box center [1153, 21] width 24 height 24
click at [498, 17] on link "CDR Map" at bounding box center [513, 21] width 57 height 21
click at [1270, 299] on div at bounding box center [757, 487] width 1514 height 597
click at [419, 25] on link "Leaderboards" at bounding box center [444, 21] width 76 height 21
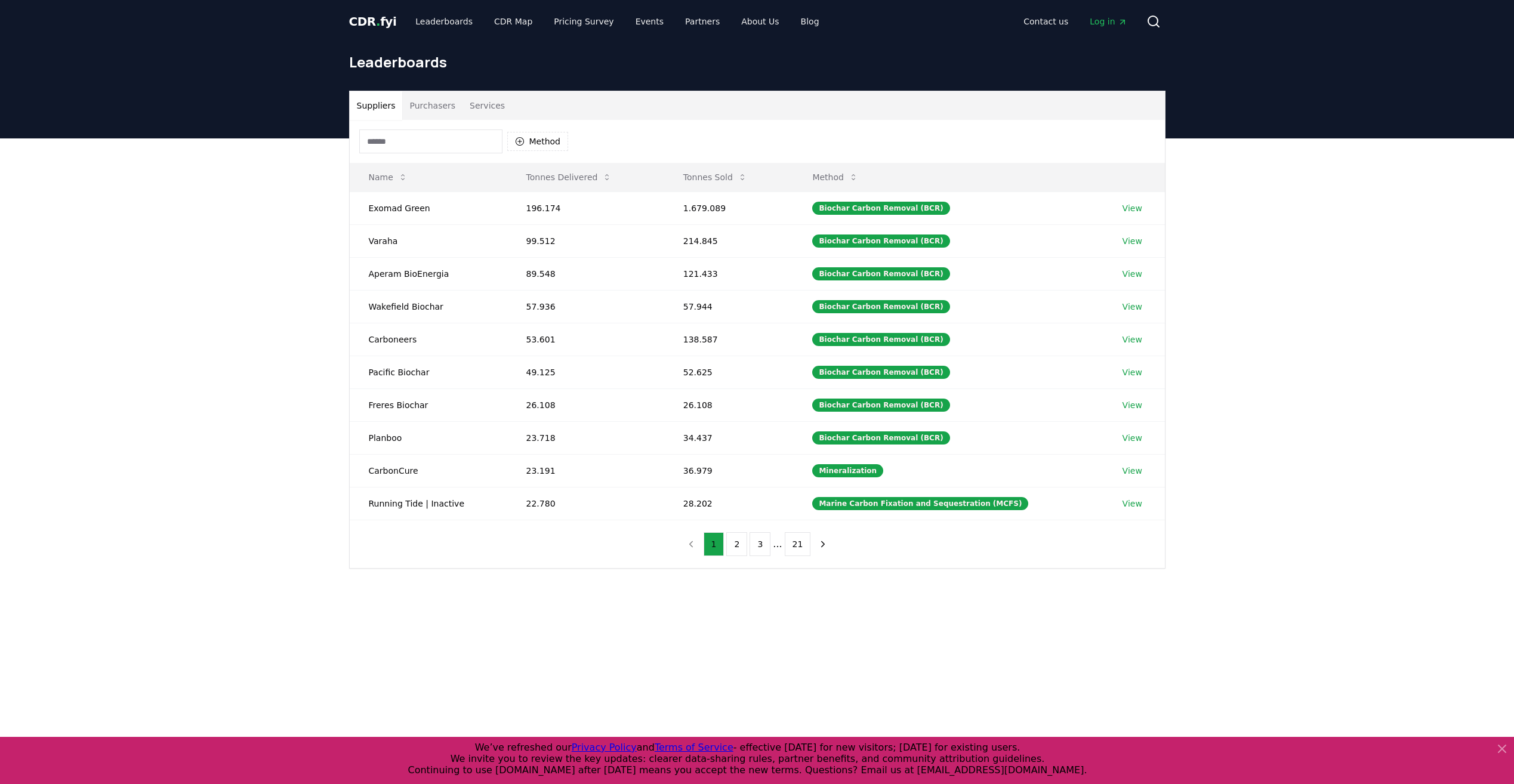
click at [360, 27] on span "CDR . fyi" at bounding box center [373, 21] width 48 height 14
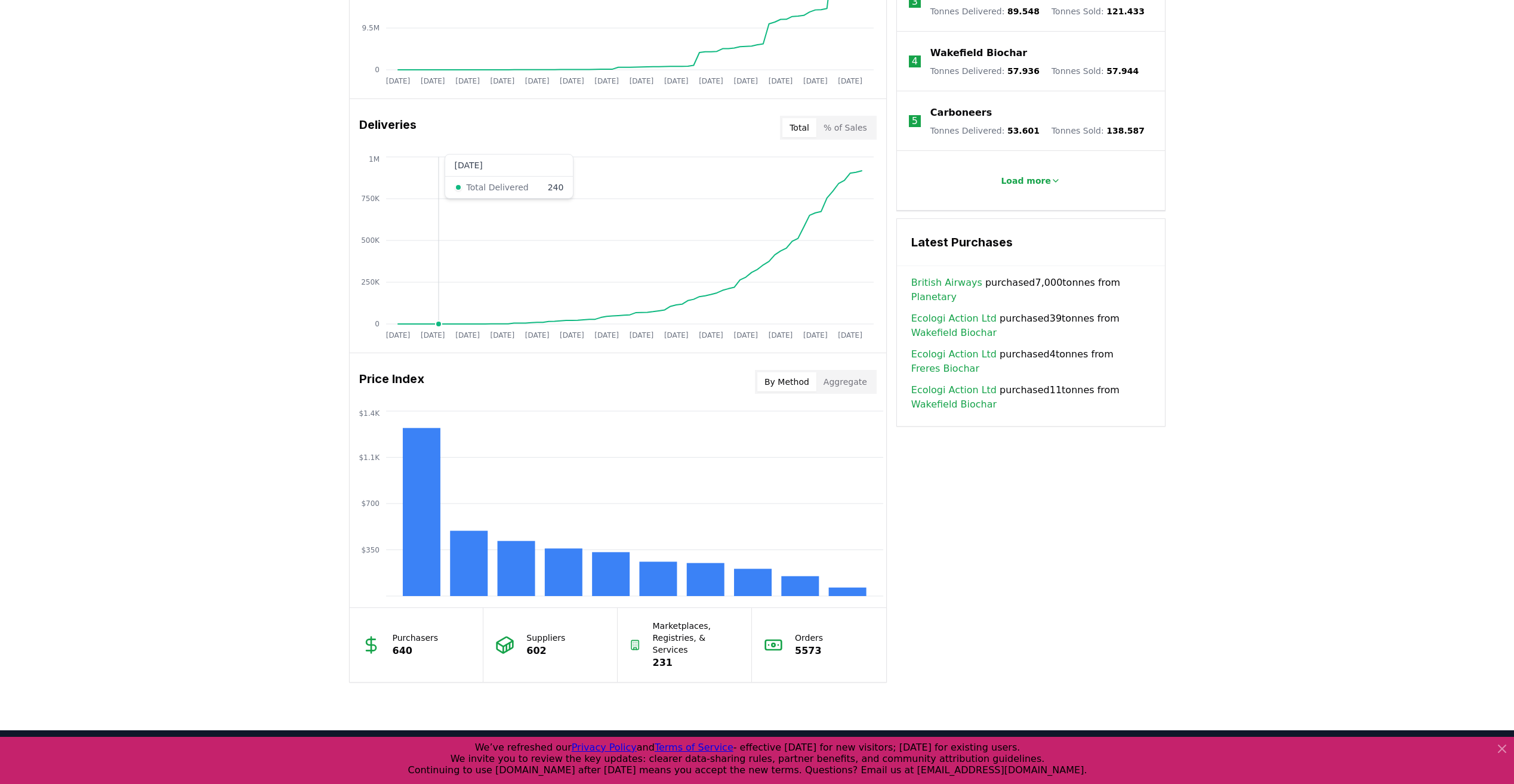
scroll to position [766, 0]
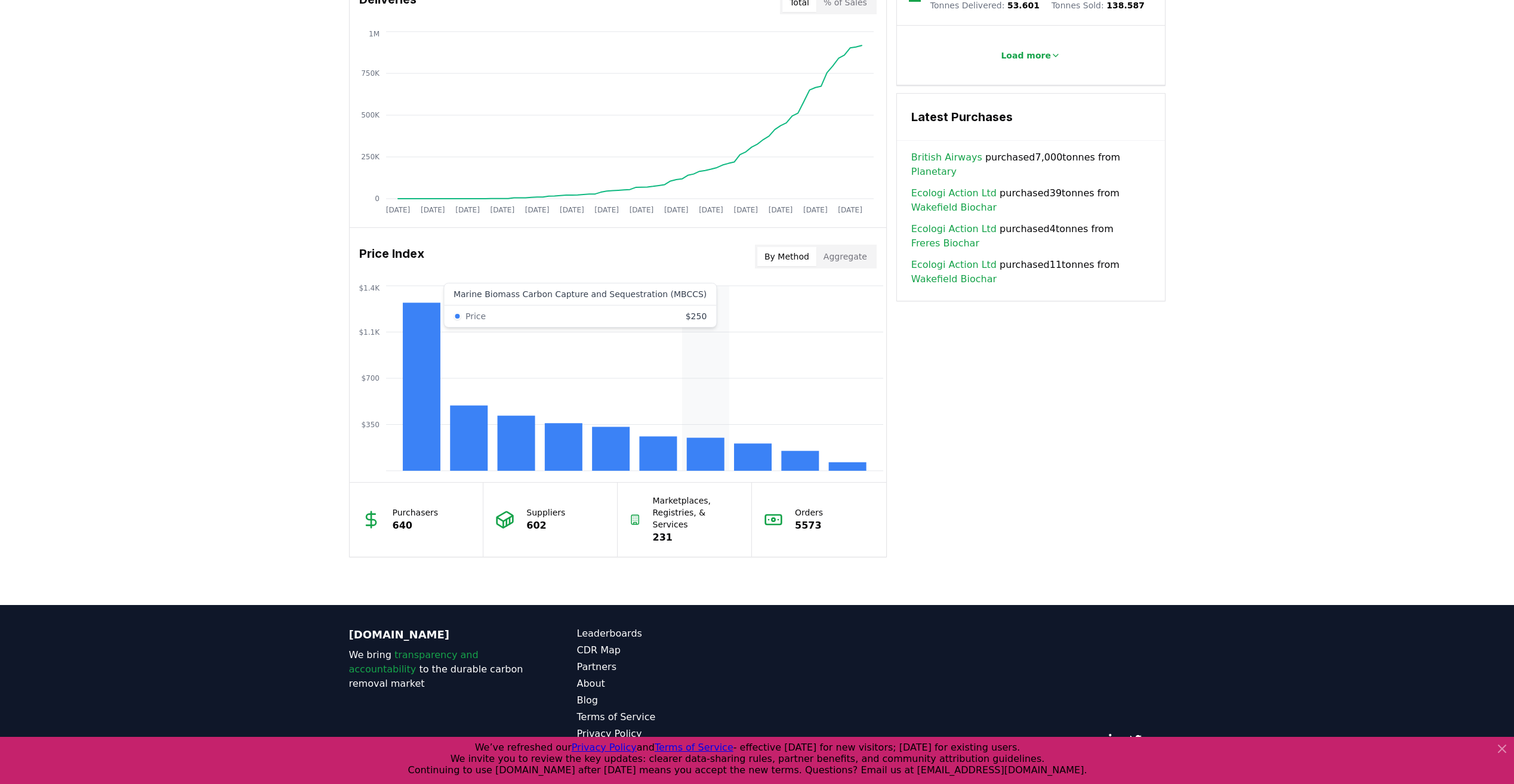
click at [689, 443] on rect at bounding box center [705, 454] width 37 height 33
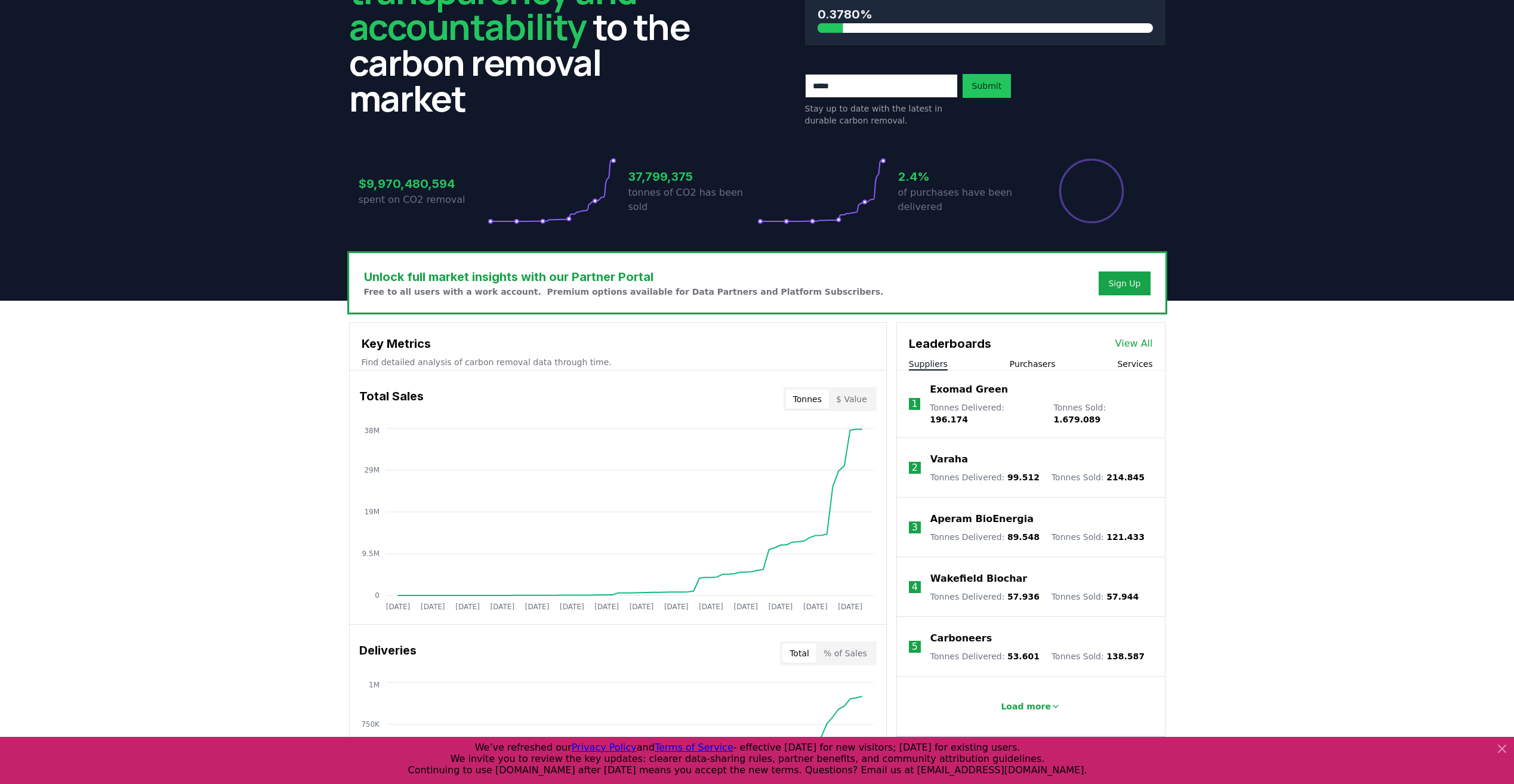
scroll to position [0, 0]
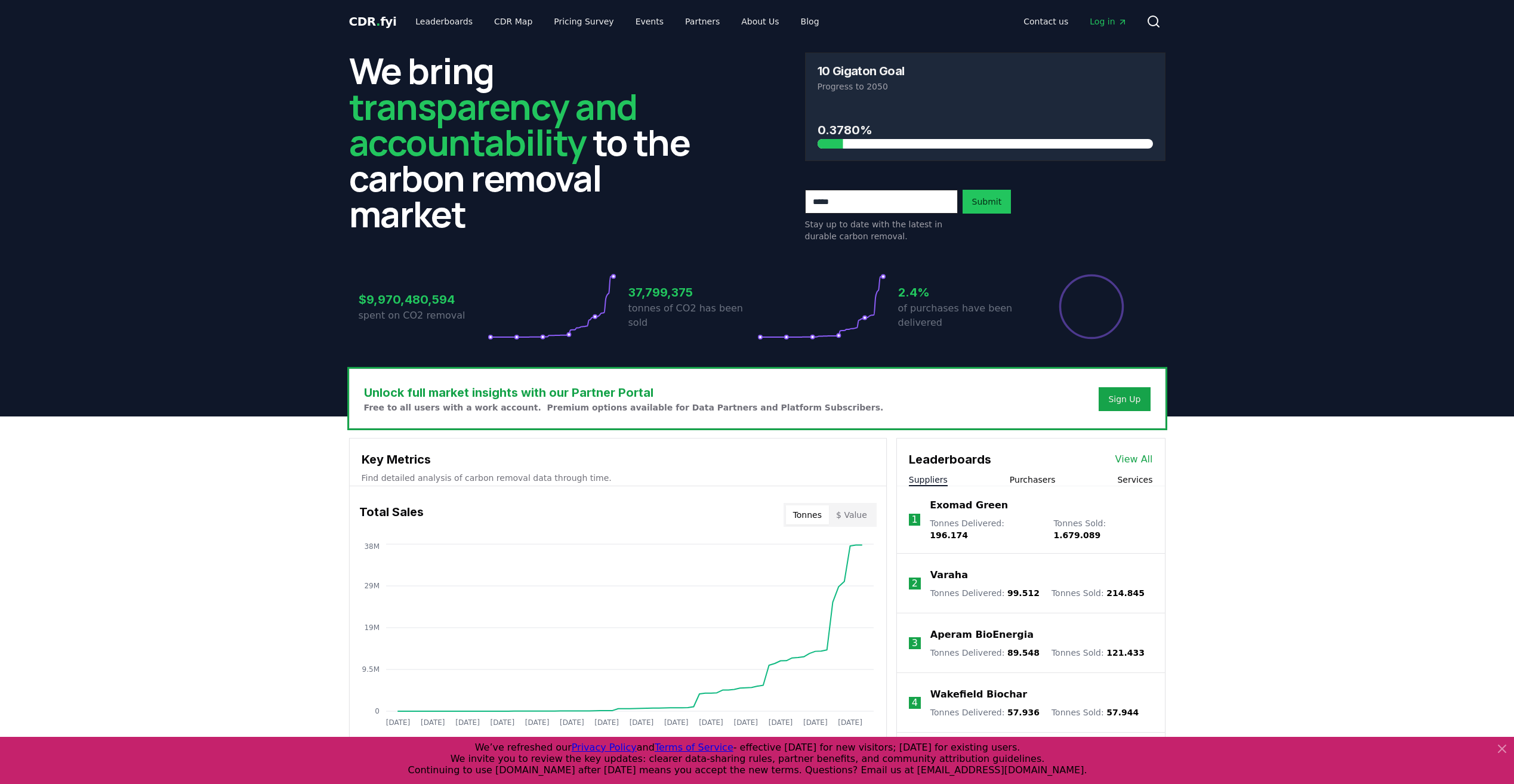
click at [1137, 461] on link "View All" at bounding box center [1134, 459] width 37 height 14
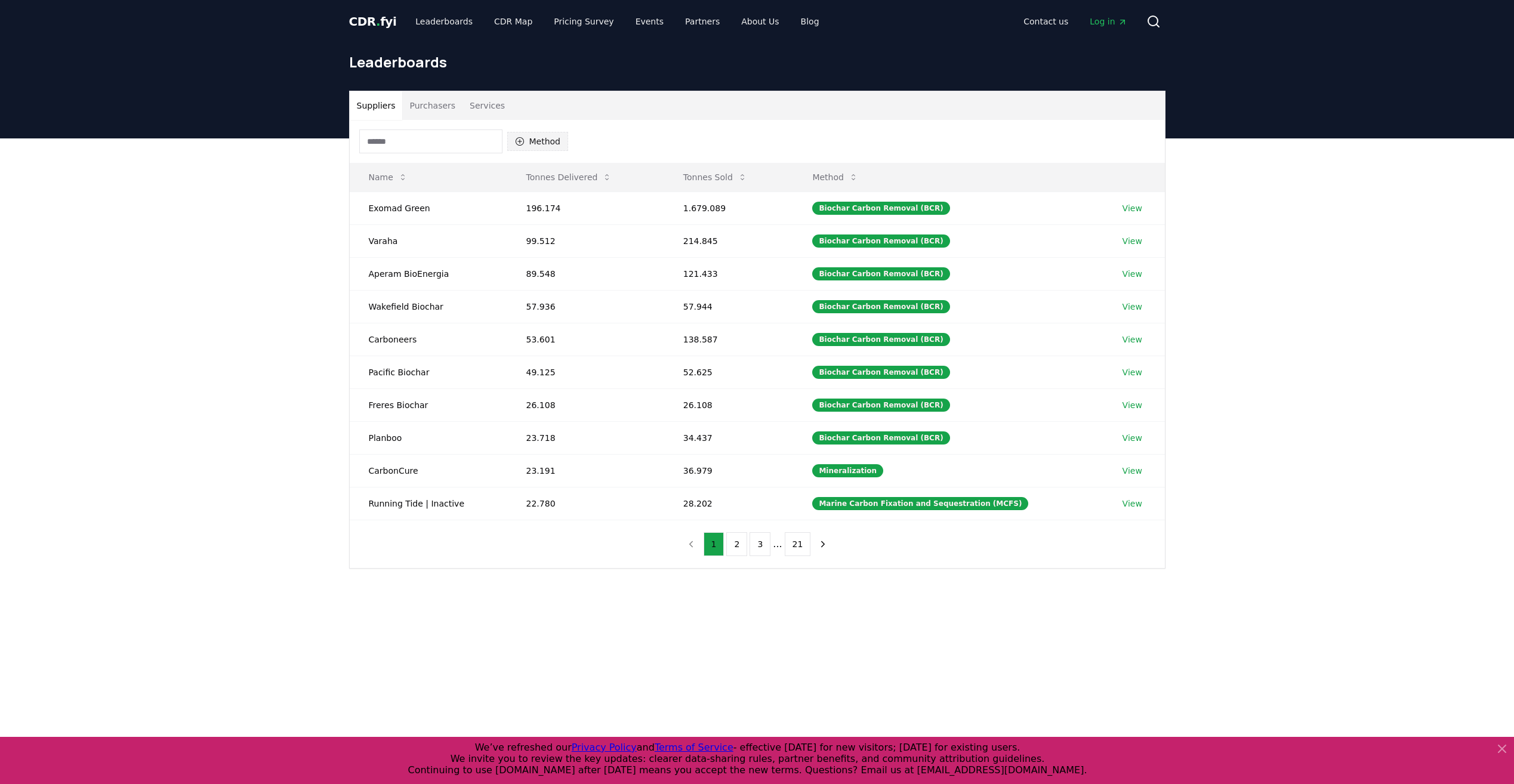
click at [557, 145] on button "Method" at bounding box center [538, 141] width 62 height 19
click at [525, 200] on div "Biochar Carbon Removal (BCR) 87" at bounding box center [567, 198] width 114 height 31
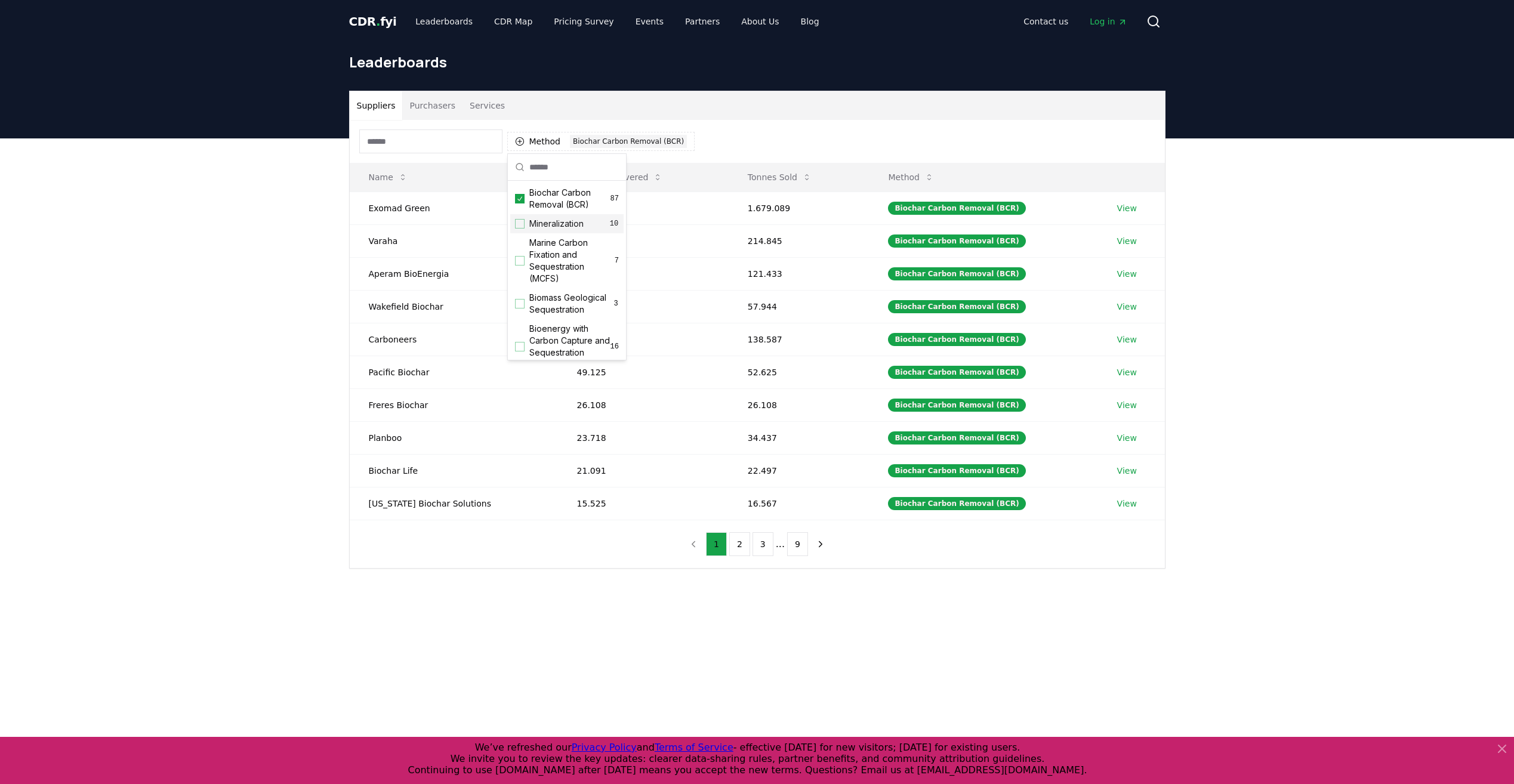
click at [1050, 655] on main "Suppliers Purchasers Services Method 1 Biochar Carbon Removal (BCR) Name Tonnes…" at bounding box center [757, 530] width 1514 height 784
click at [501, 28] on link "CDR Map" at bounding box center [513, 21] width 57 height 21
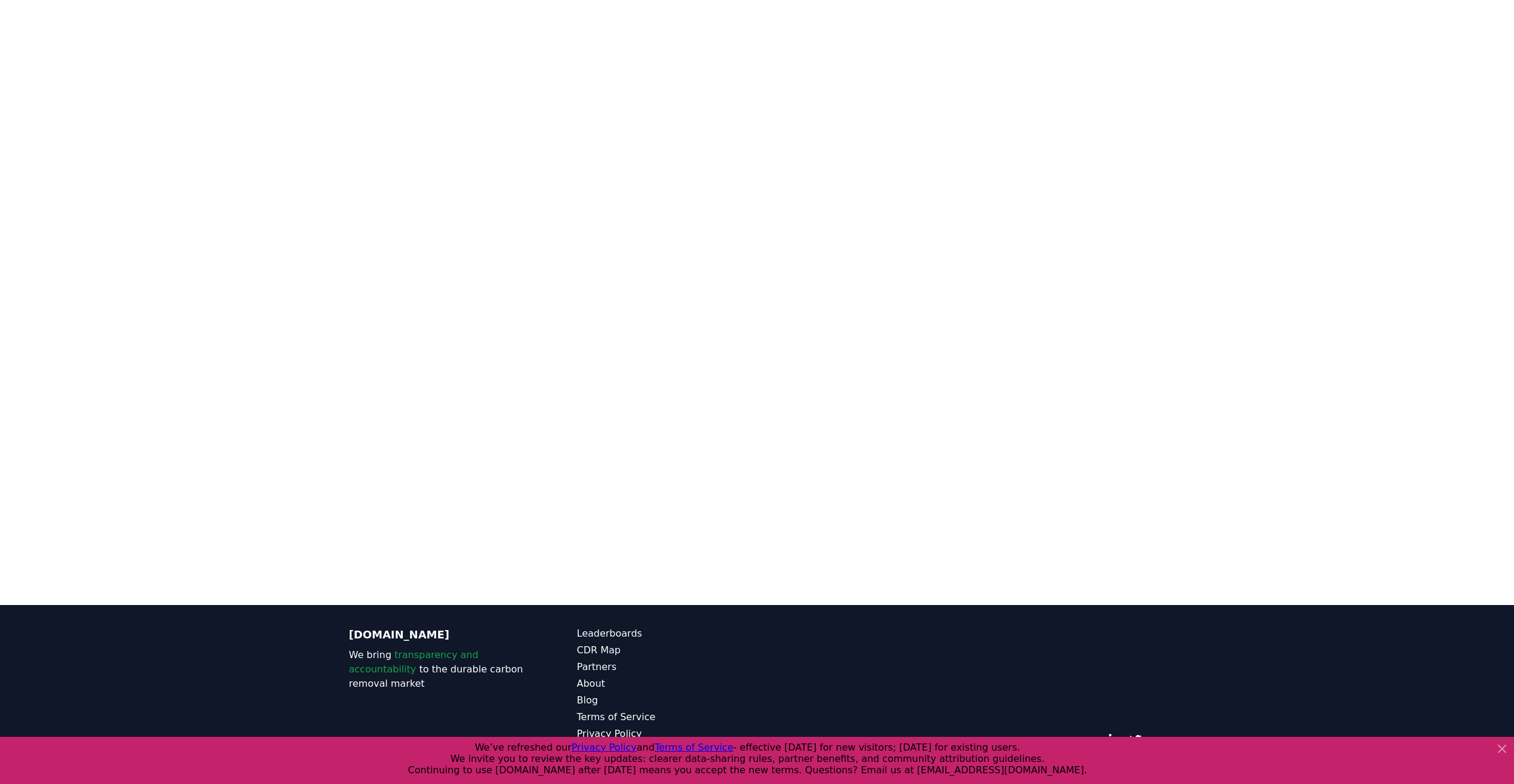
scroll to position [69, 0]
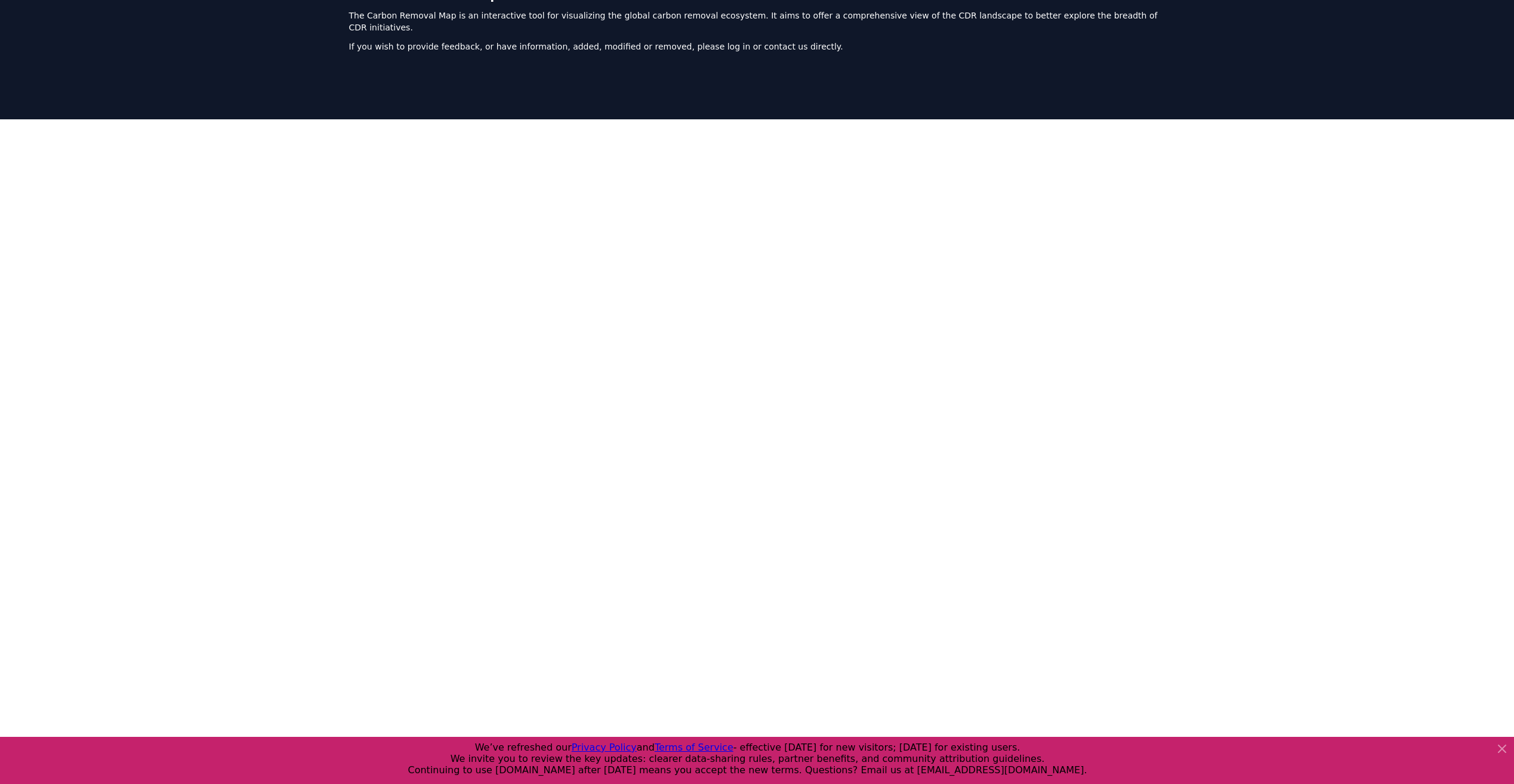
click at [1497, 749] on icon at bounding box center [1502, 749] width 14 height 14
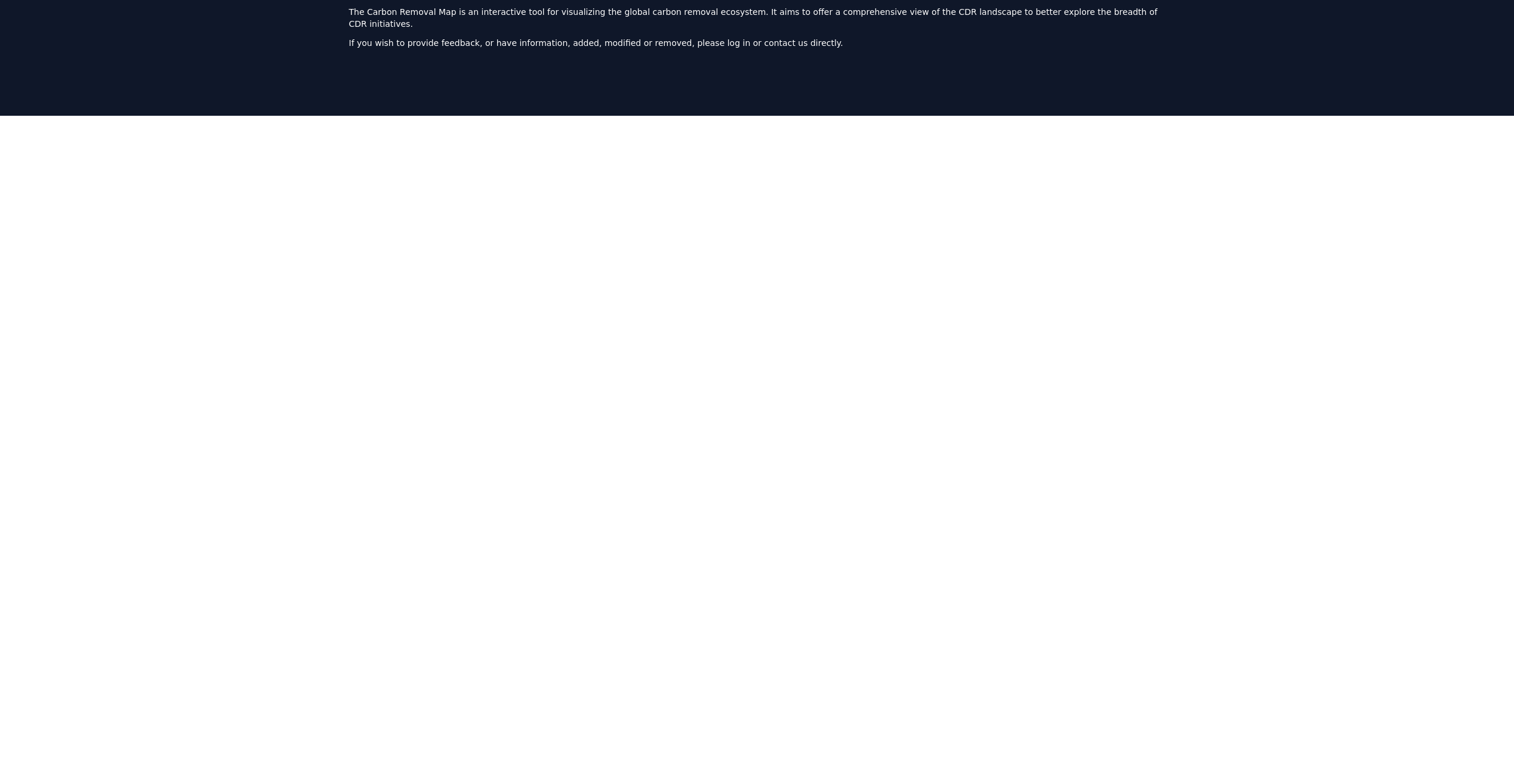
scroll to position [0, 0]
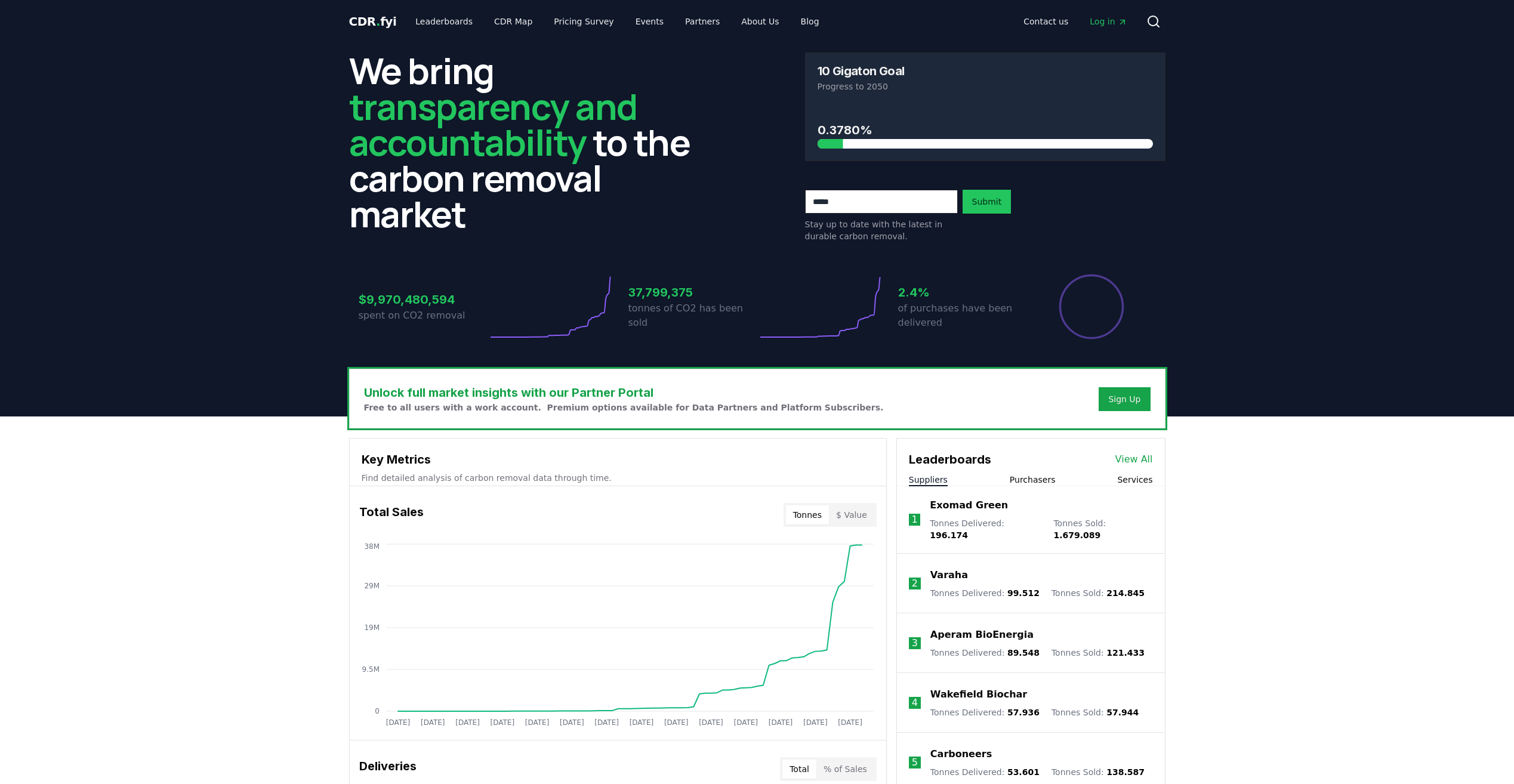
click at [1111, 21] on span "Log in" at bounding box center [1108, 21] width 37 height 12
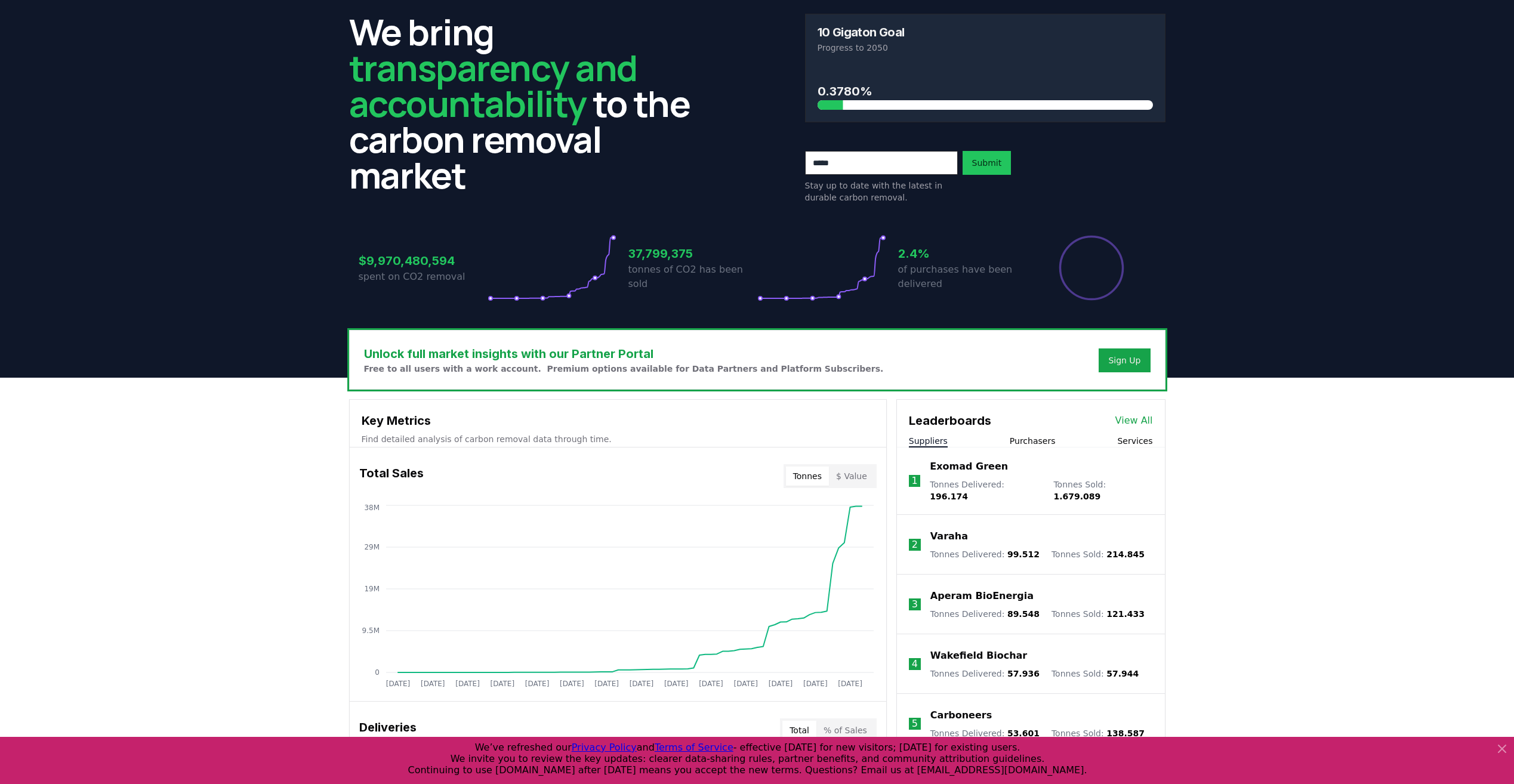
scroll to position [59, 0]
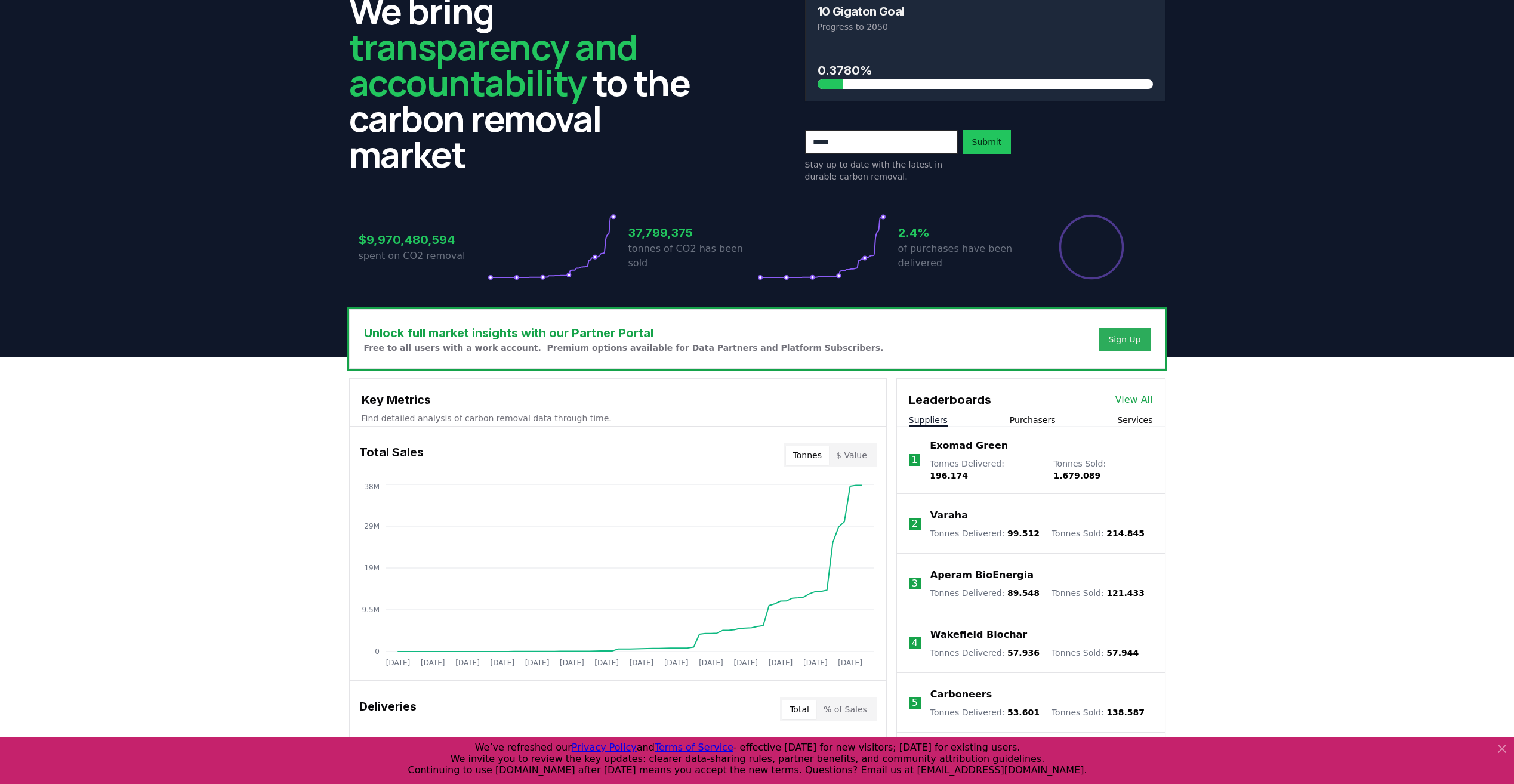
click at [1122, 340] on div "Sign Up" at bounding box center [1124, 340] width 32 height 12
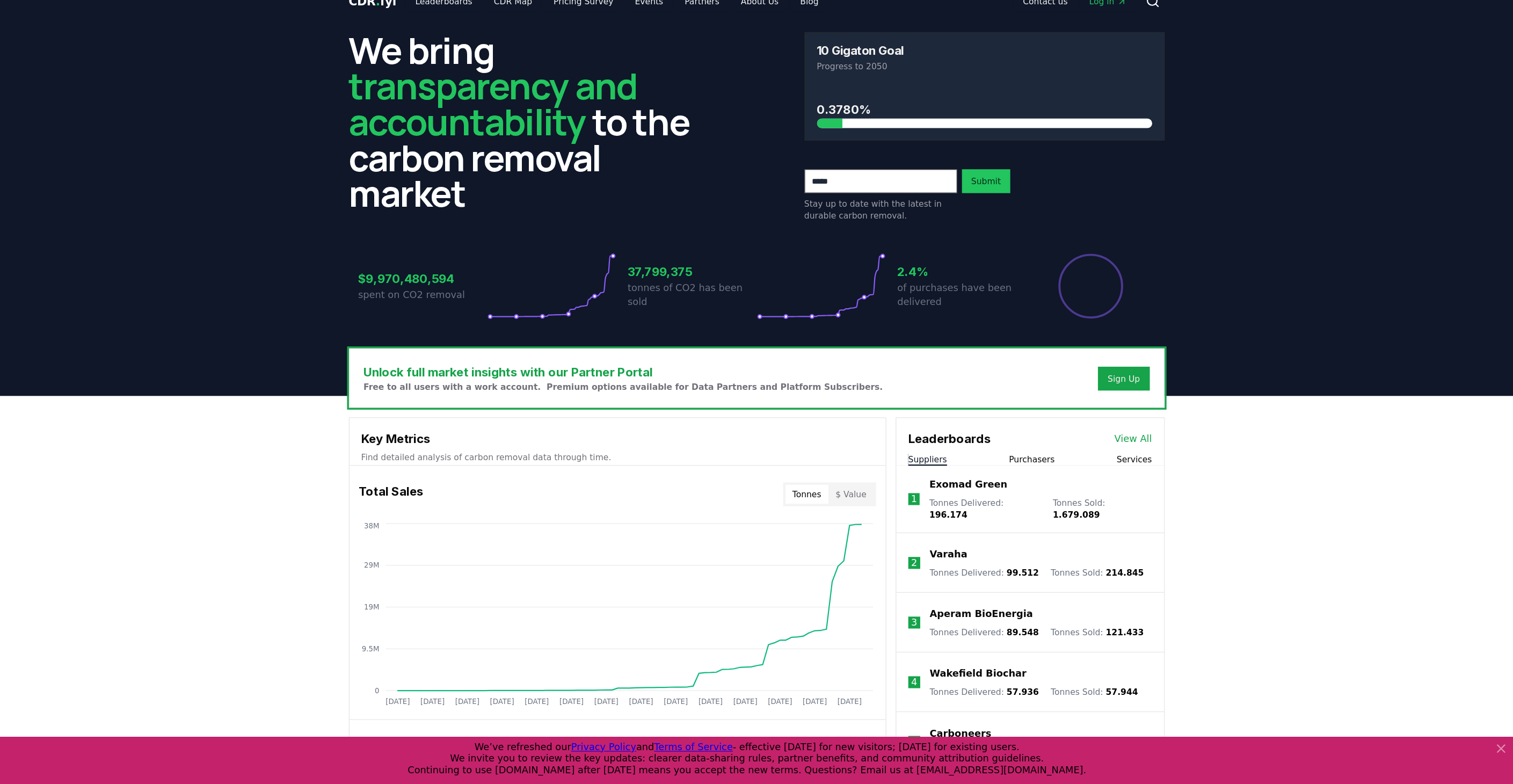
scroll to position [0, 0]
